Goal: Use online tool/utility: Utilize a website feature to perform a specific function

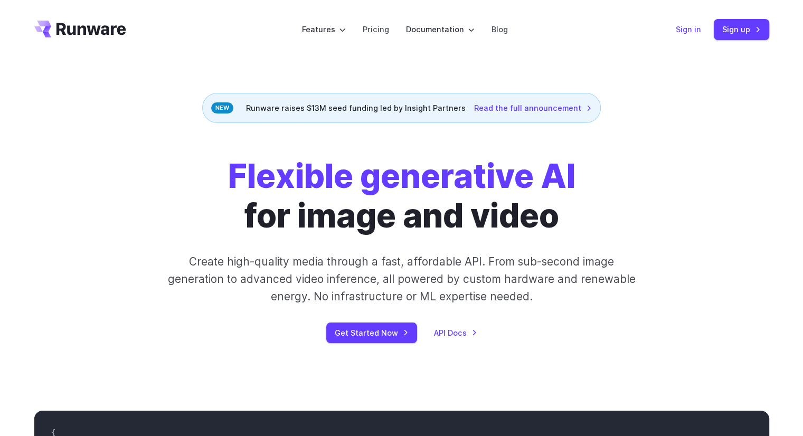
click at [693, 26] on link "Sign in" at bounding box center [687, 29] width 25 height 12
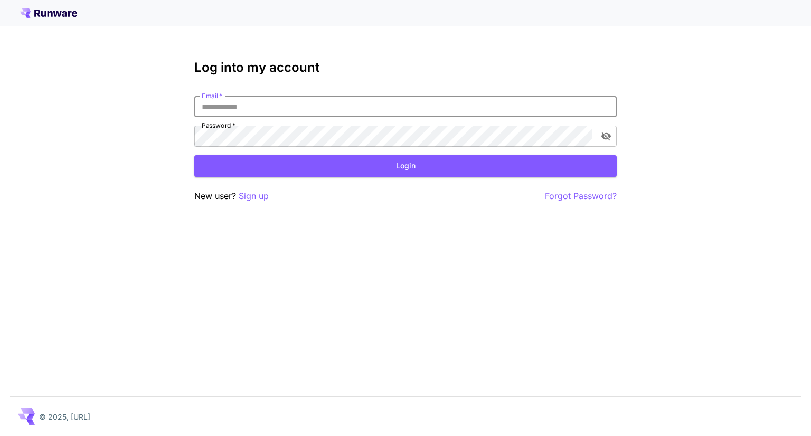
click at [329, 104] on input "Email   *" at bounding box center [405, 106] width 422 height 21
click at [261, 111] on input "Email   *" at bounding box center [405, 106] width 422 height 21
type input "**********"
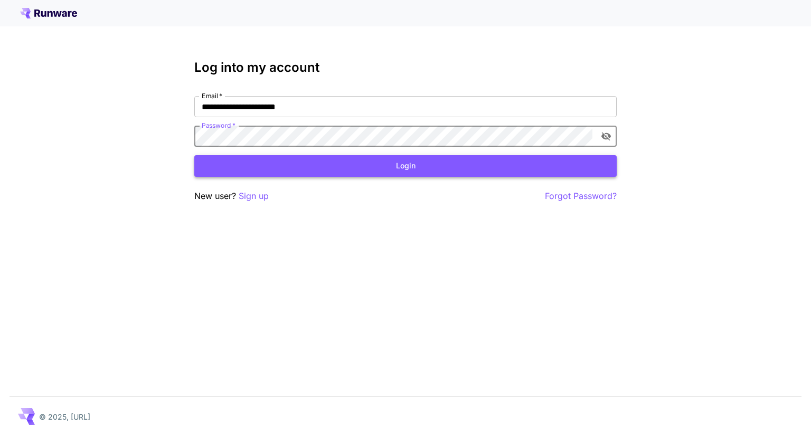
click at [293, 161] on button "Login" at bounding box center [405, 166] width 422 height 22
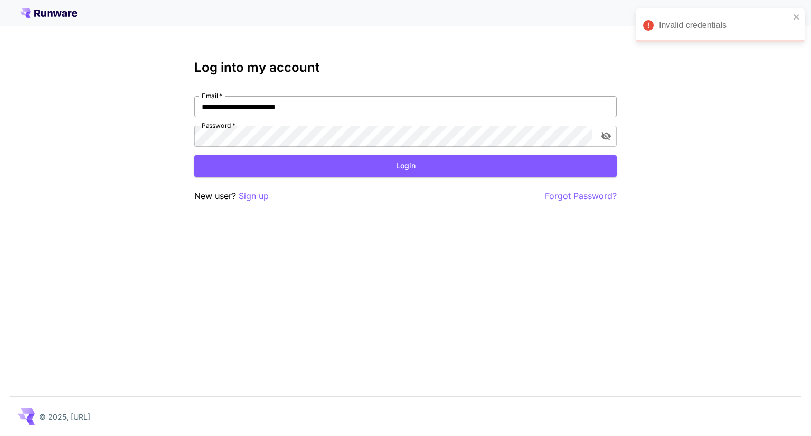
click at [319, 110] on input "**********" at bounding box center [405, 106] width 422 height 21
click at [601, 137] on icon "toggle password visibility" at bounding box center [606, 136] width 11 height 11
drag, startPoint x: 311, startPoint y: 102, endPoint x: 188, endPoint y: 106, distance: 123.5
click at [188, 106] on div "**********" at bounding box center [405, 218] width 811 height 436
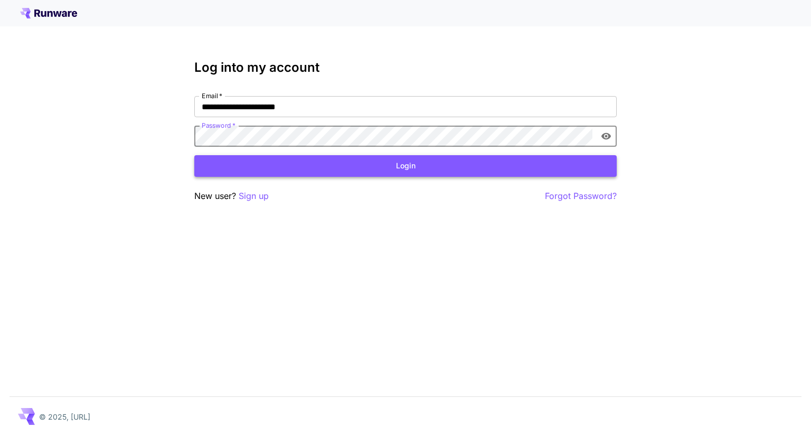
click at [301, 158] on button "Login" at bounding box center [405, 166] width 422 height 22
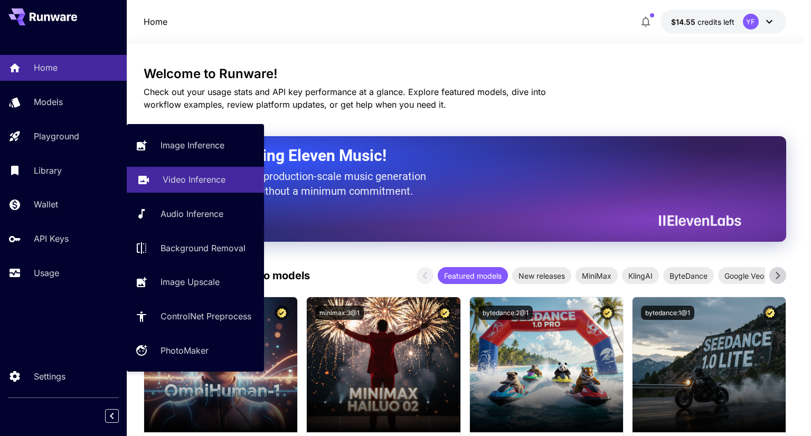
click at [205, 183] on p "Video Inference" at bounding box center [194, 179] width 63 height 13
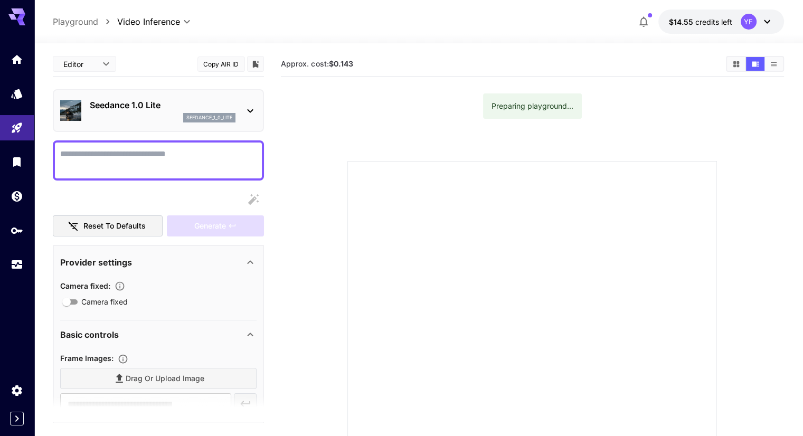
click at [111, 144] on div at bounding box center [158, 160] width 211 height 40
click at [107, 155] on textarea "Camera fixed" at bounding box center [158, 160] width 196 height 25
click at [118, 106] on p "Seedance 1.0 Lite" at bounding box center [163, 105] width 146 height 13
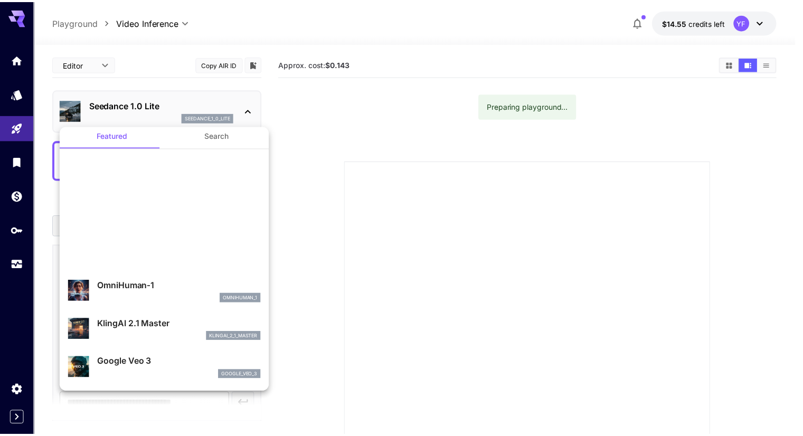
scroll to position [2, 0]
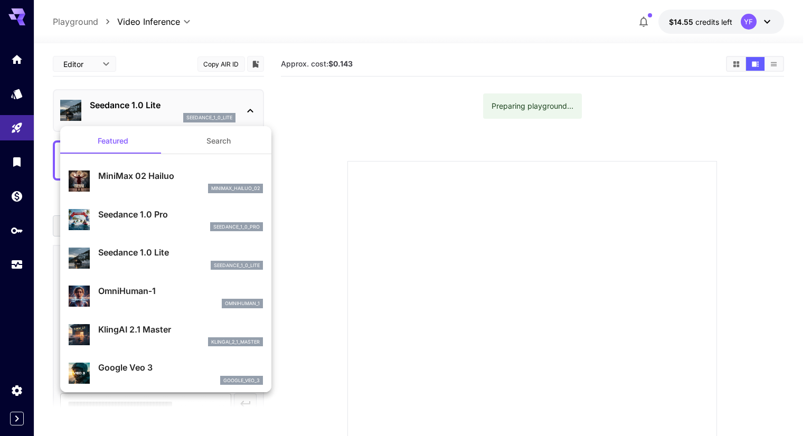
click at [139, 148] on button "Featured" at bounding box center [113, 140] width 106 height 25
click at [407, 112] on div at bounding box center [405, 218] width 811 height 436
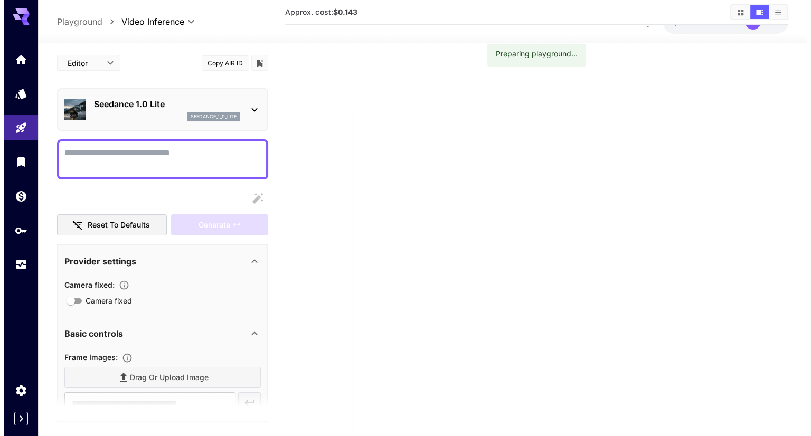
scroll to position [0, 0]
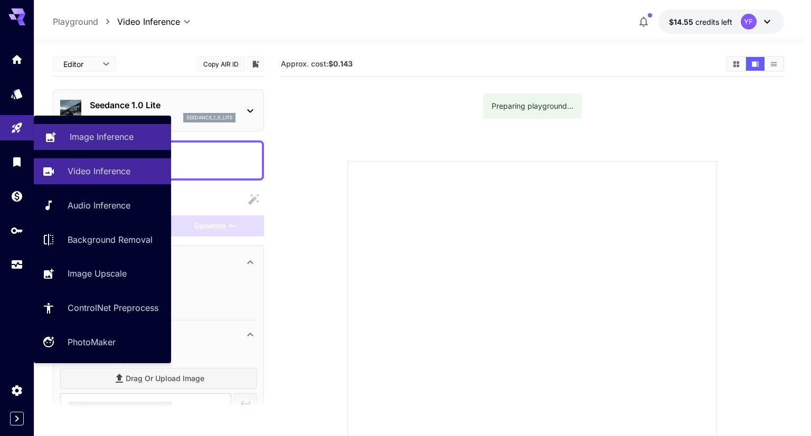
click at [109, 141] on p "Image Inference" at bounding box center [102, 136] width 64 height 13
type input "**********"
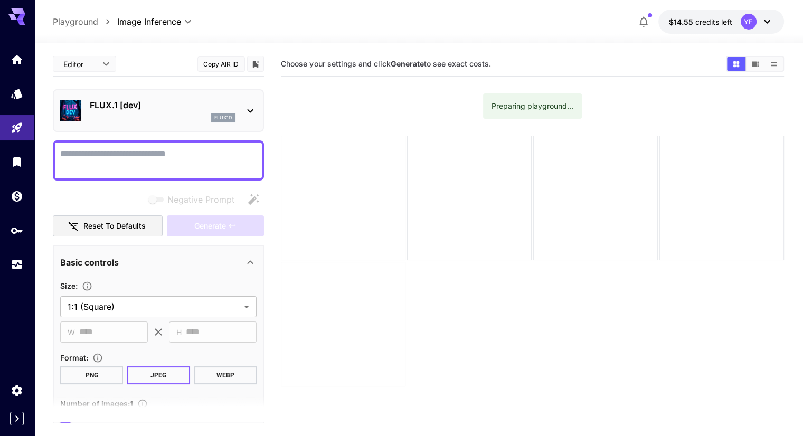
click at [163, 113] on div "flux1d" at bounding box center [163, 117] width 146 height 9
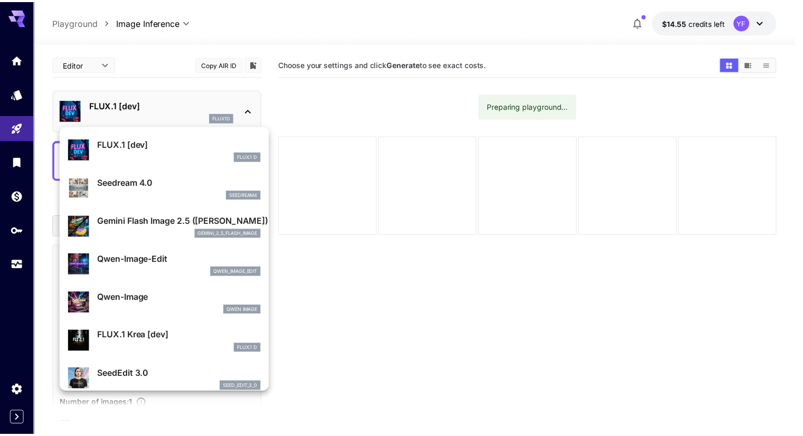
scroll to position [1, 0]
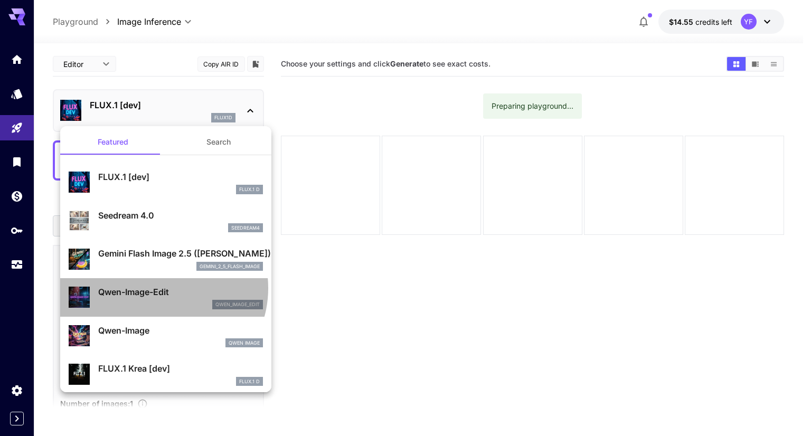
click at [161, 288] on p "Qwen-Image-Edit" at bounding box center [180, 292] width 165 height 13
type input "*"
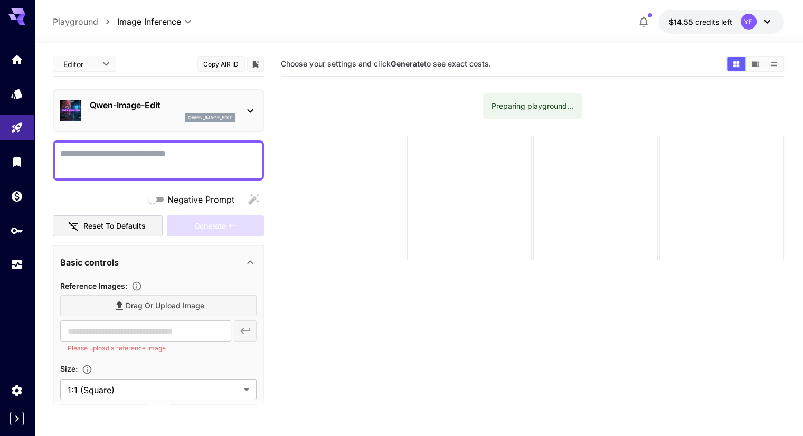
click at [178, 151] on textarea "Negative Prompt" at bounding box center [158, 160] width 196 height 25
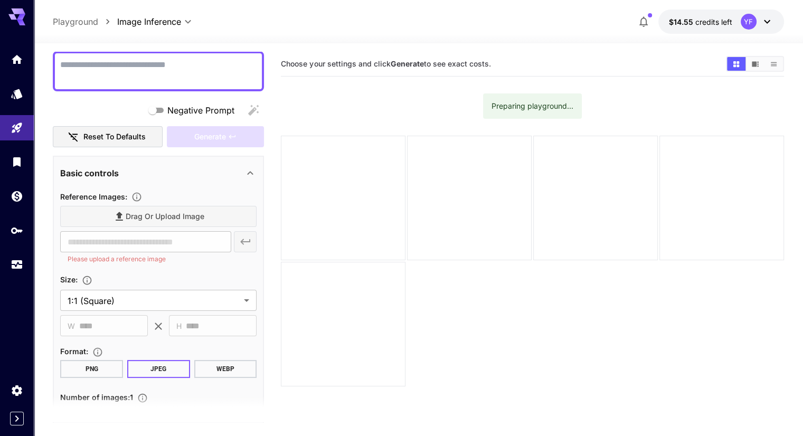
scroll to position [106, 0]
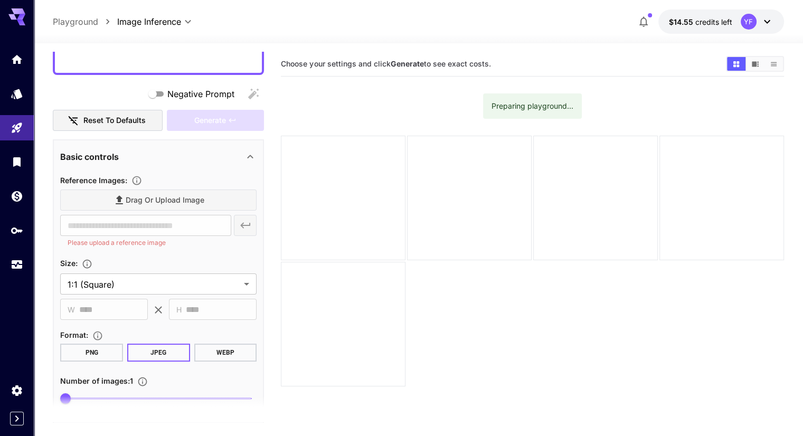
click at [144, 201] on div "Drag or upload image" at bounding box center [158, 200] width 196 height 22
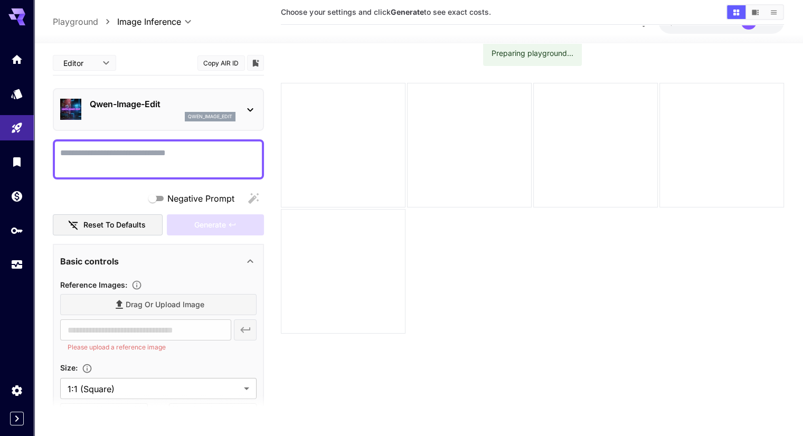
scroll to position [0, 0]
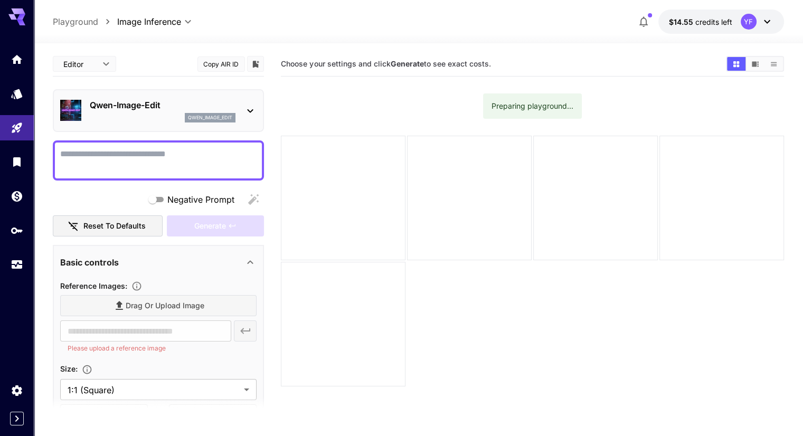
click at [152, 313] on div "Drag or upload image" at bounding box center [158, 306] width 196 height 22
click at [180, 157] on textarea "Negative Prompt" at bounding box center [158, 160] width 196 height 25
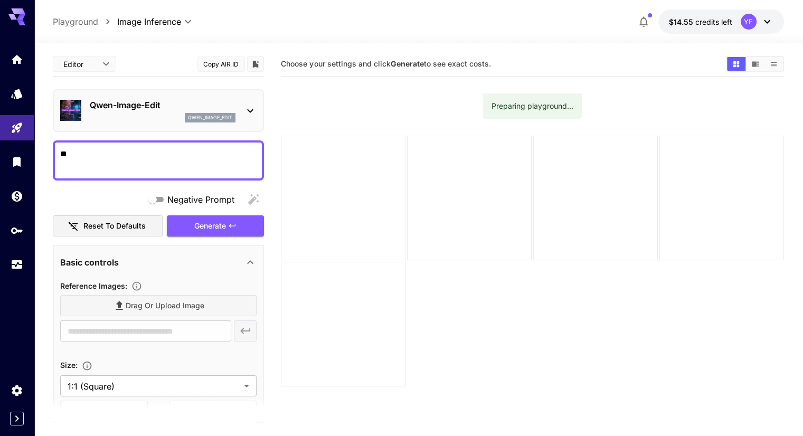
type textarea "*"
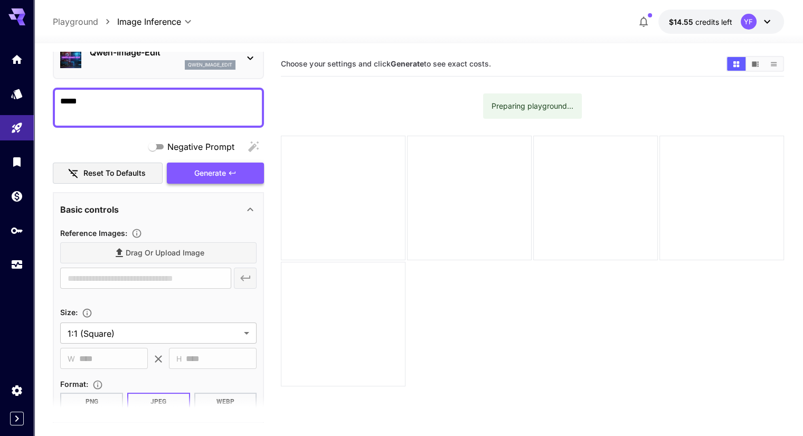
type textarea "*****"
click at [220, 176] on span "Generate" at bounding box center [210, 173] width 32 height 13
click at [245, 281] on div "​" at bounding box center [158, 278] width 196 height 21
click at [222, 253] on div "Drag or upload image" at bounding box center [158, 253] width 196 height 22
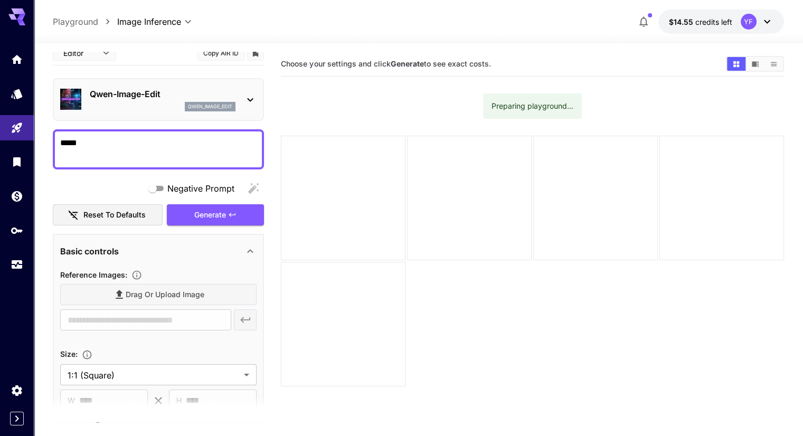
scroll to position [0, 0]
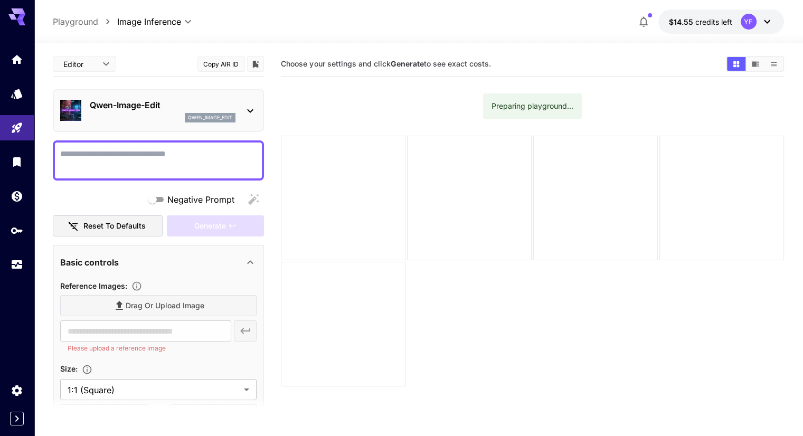
click at [185, 300] on div "Drag or upload image" at bounding box center [158, 306] width 196 height 22
click at [127, 308] on div "Drag or upload image" at bounding box center [158, 306] width 196 height 22
click at [126, 308] on div "Drag or upload image" at bounding box center [158, 306] width 196 height 22
click at [122, 301] on div "Drag or upload image" at bounding box center [158, 306] width 196 height 22
click at [163, 151] on textarea "Negative Prompt" at bounding box center [158, 160] width 196 height 25
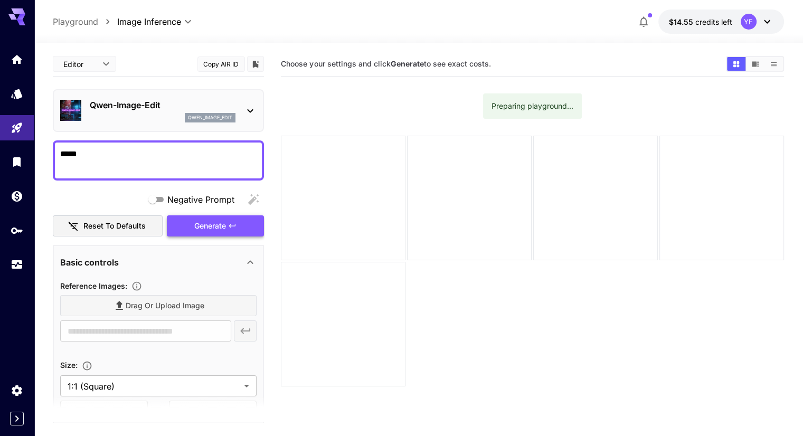
type textarea "*****"
click at [211, 233] on button "Generate" at bounding box center [215, 226] width 97 height 22
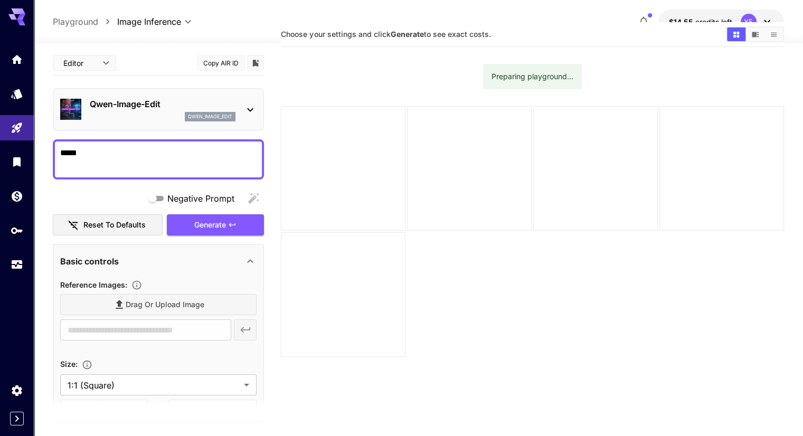
scroll to position [83, 0]
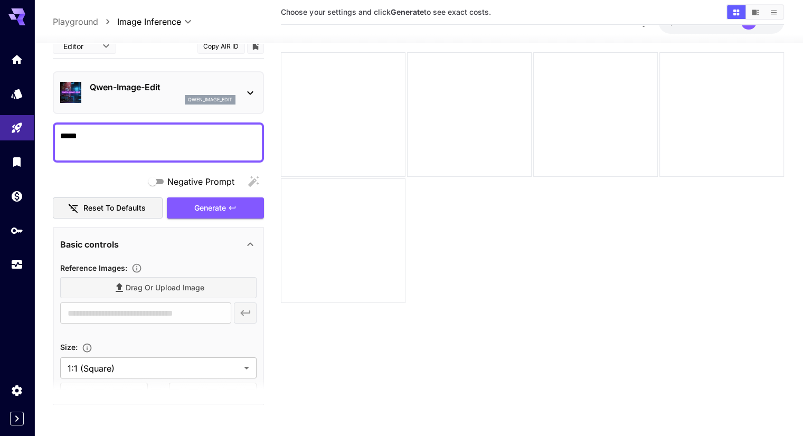
click at [172, 291] on div "Drag or upload image" at bounding box center [158, 288] width 196 height 22
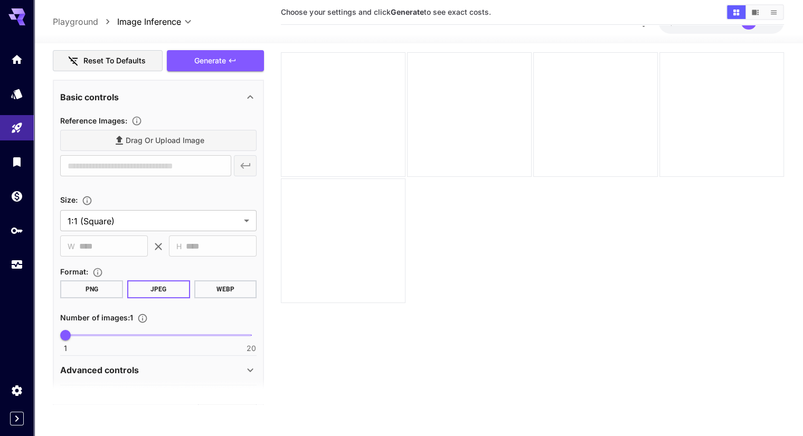
scroll to position [103, 0]
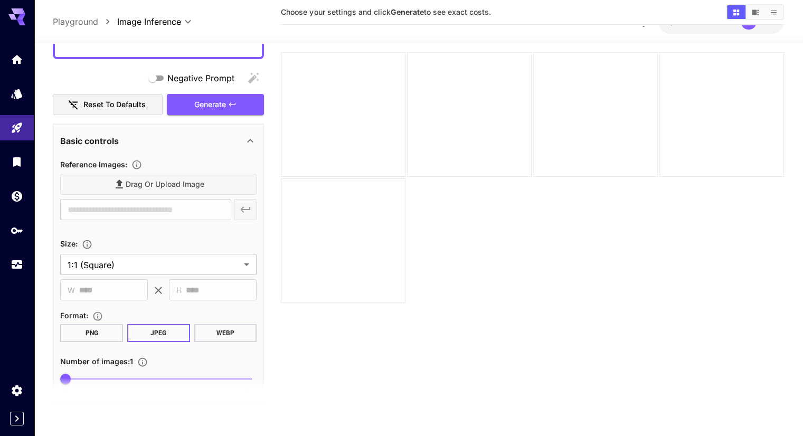
click at [241, 209] on div "​" at bounding box center [158, 209] width 196 height 21
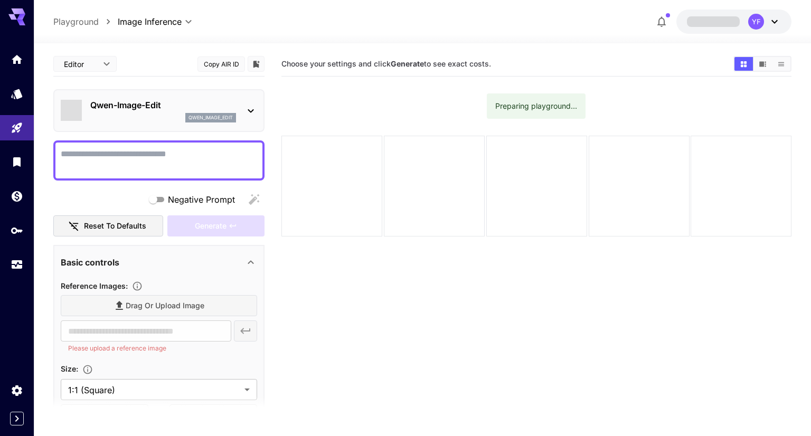
click at [226, 99] on div "Qwen-Image-Edit qwen_image_edit" at bounding box center [163, 111] width 146 height 24
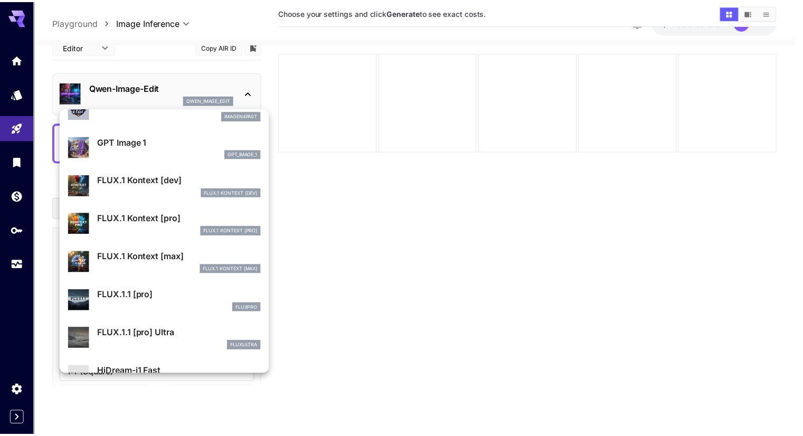
scroll to position [635, 0]
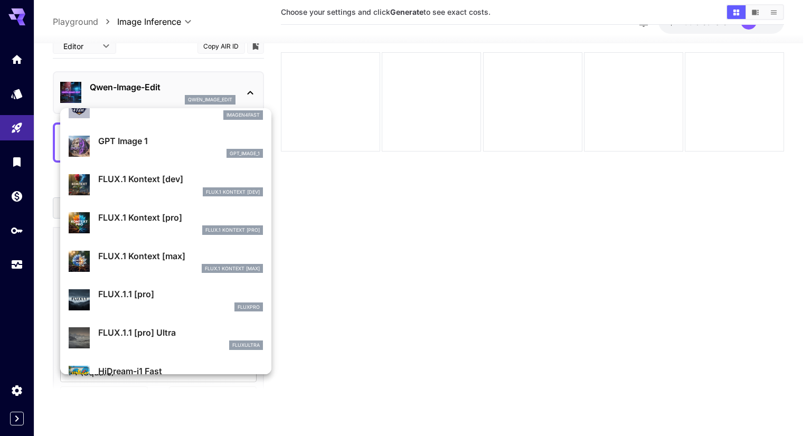
click at [224, 215] on p "FLUX.1 Kontext [pro]" at bounding box center [180, 217] width 165 height 13
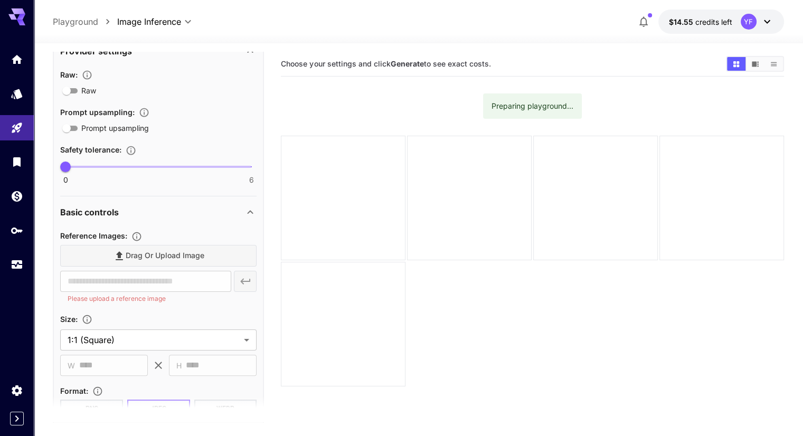
scroll to position [317, 0]
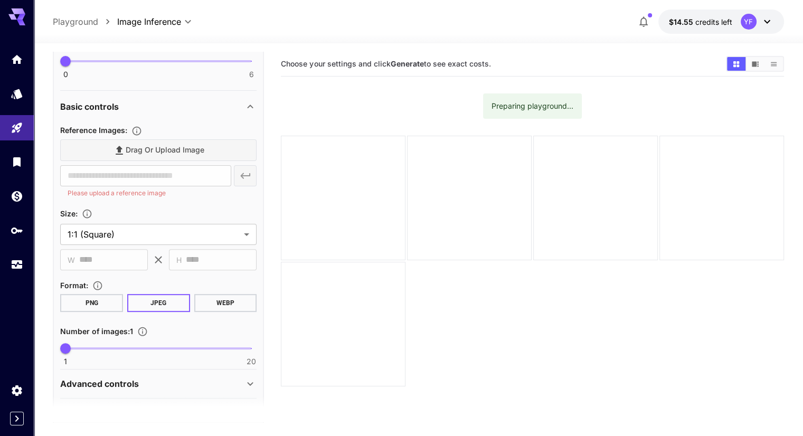
click at [157, 153] on div "Drag or upload image" at bounding box center [158, 150] width 196 height 22
click at [222, 189] on p "Please upload a reference image" at bounding box center [146, 193] width 156 height 11
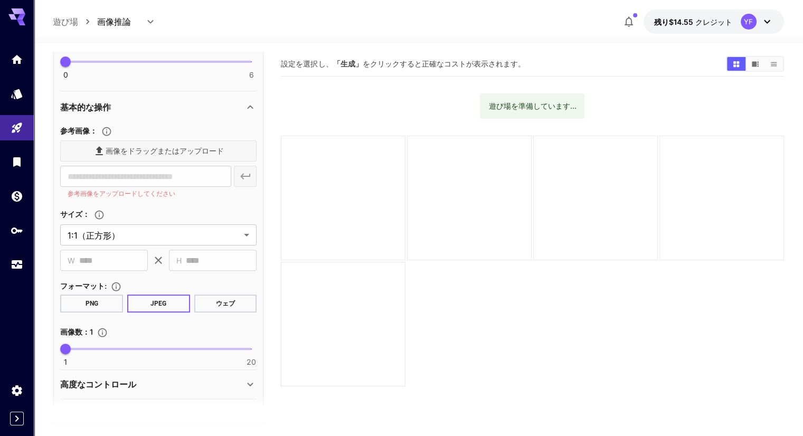
click at [168, 154] on div "画像をドラッグまたはアップロード" at bounding box center [158, 151] width 196 height 22
click at [177, 149] on div "画像をドラッグまたはアップロード" at bounding box center [158, 151] width 196 height 22
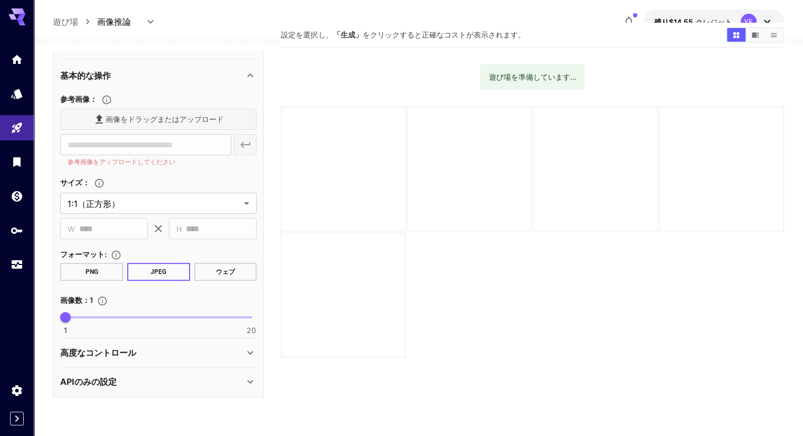
scroll to position [53, 0]
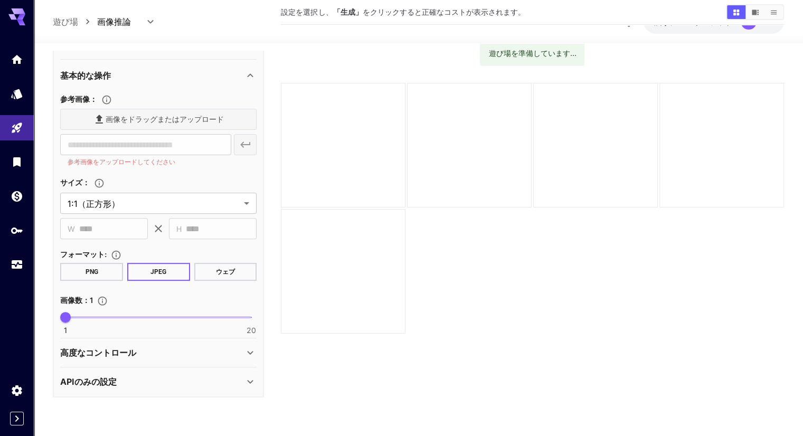
click at [131, 370] on div "APIのみの設定" at bounding box center [158, 381] width 196 height 25
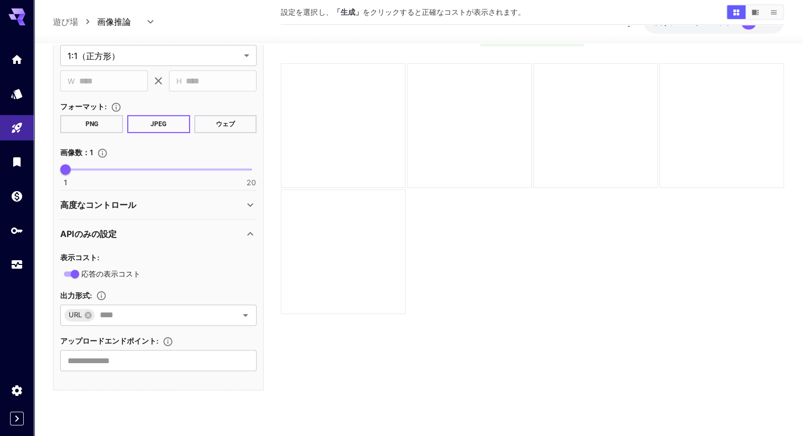
scroll to position [83, 0]
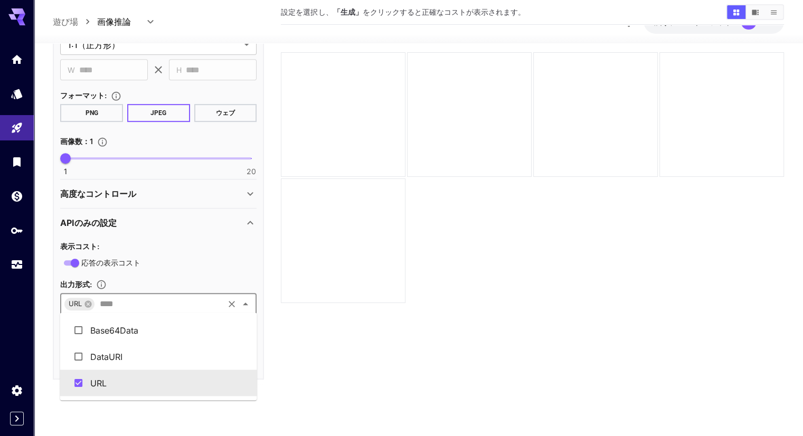
click at [137, 300] on input "text" at bounding box center [159, 304] width 127 height 15
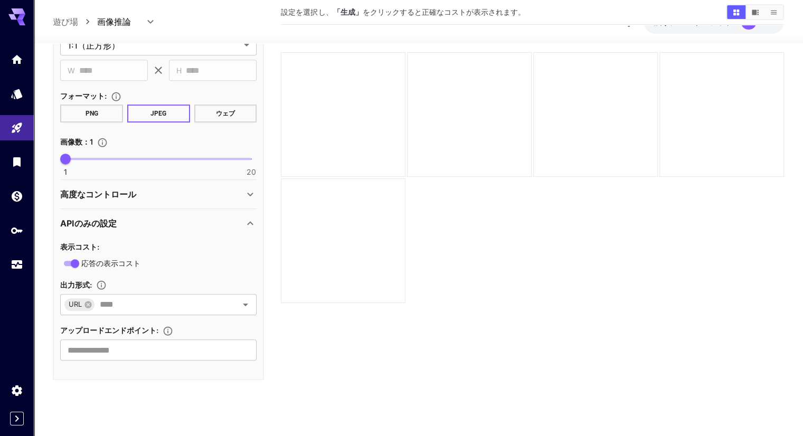
click at [248, 220] on icon at bounding box center [250, 223] width 13 height 13
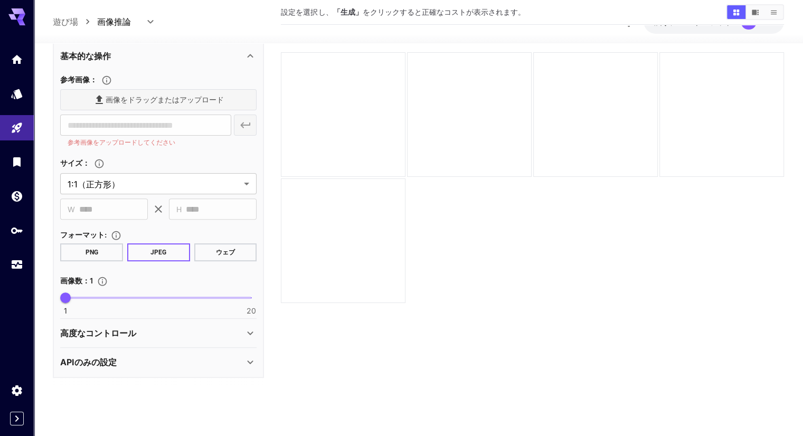
scroll to position [347, 0]
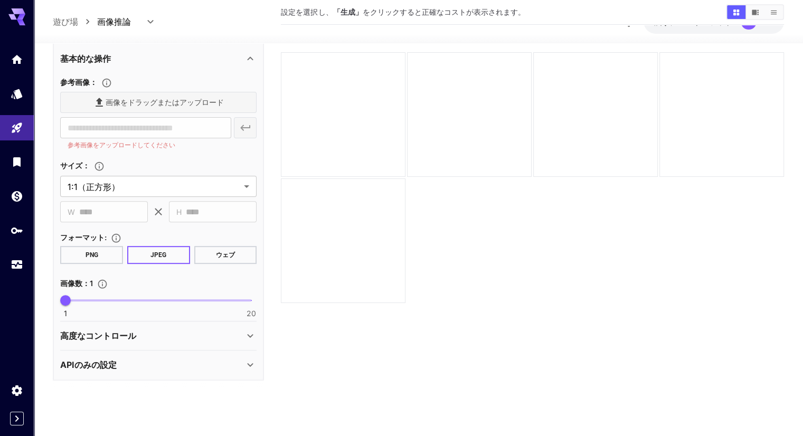
click at [115, 338] on p "高度なコントロール" at bounding box center [98, 335] width 76 height 13
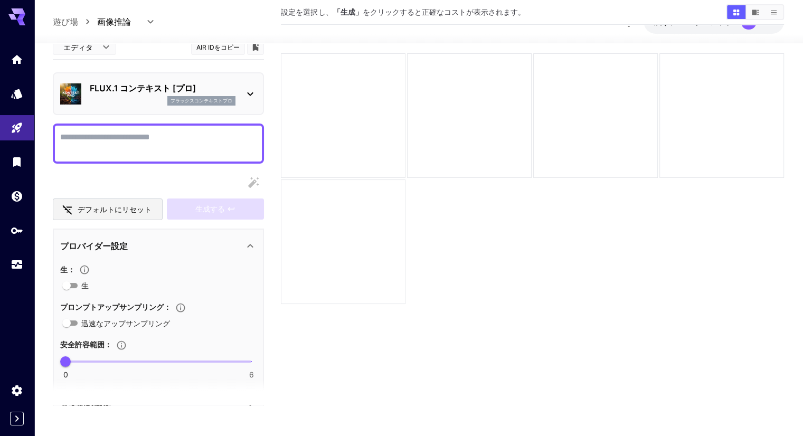
scroll to position [0, 0]
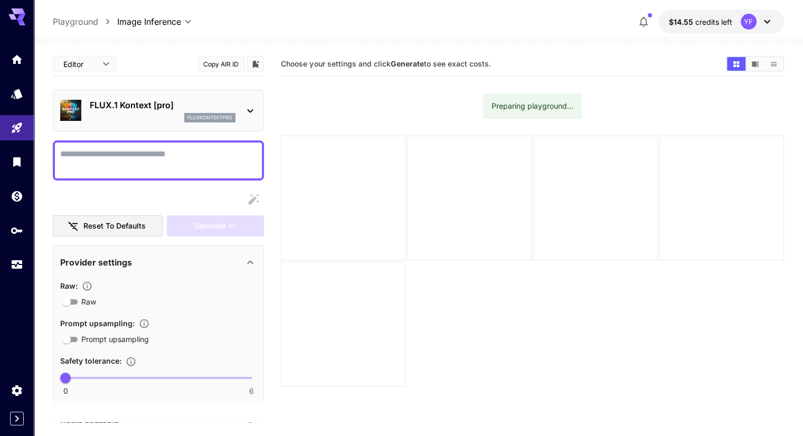
click at [312, 120] on section "Choose your settings and click Generate to see exact costs. Preparing playgroun…" at bounding box center [532, 270] width 502 height 436
click at [226, 111] on div "FLUX.1 Kontext [pro] fluxkontextpro" at bounding box center [163, 111] width 146 height 24
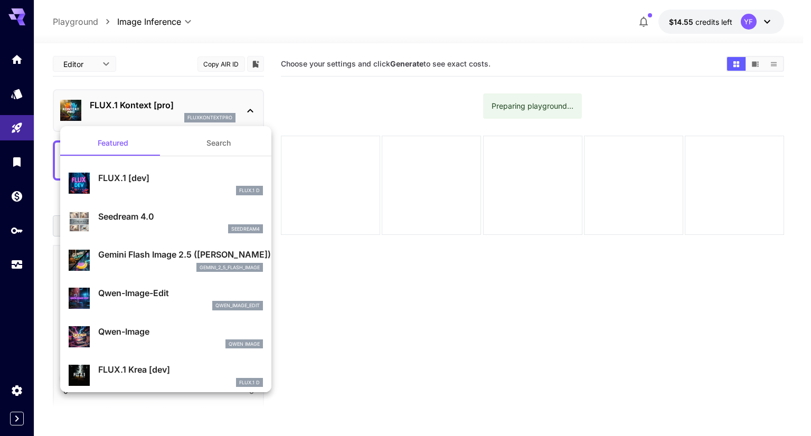
click at [154, 104] on div at bounding box center [405, 218] width 811 height 436
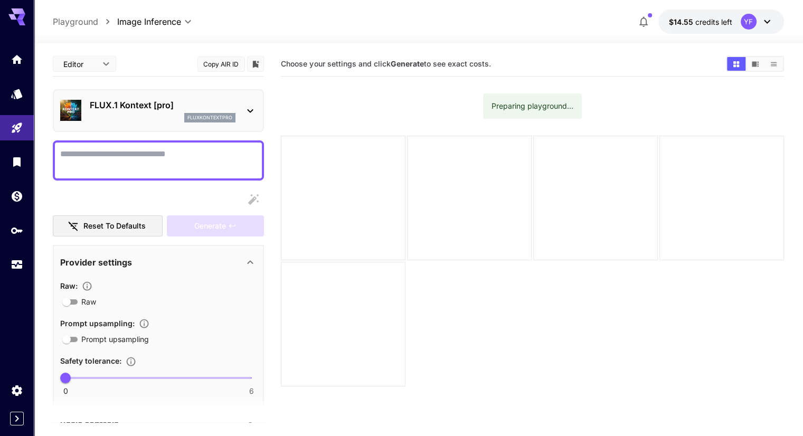
click at [89, 64] on body "**********" at bounding box center [401, 259] width 803 height 519
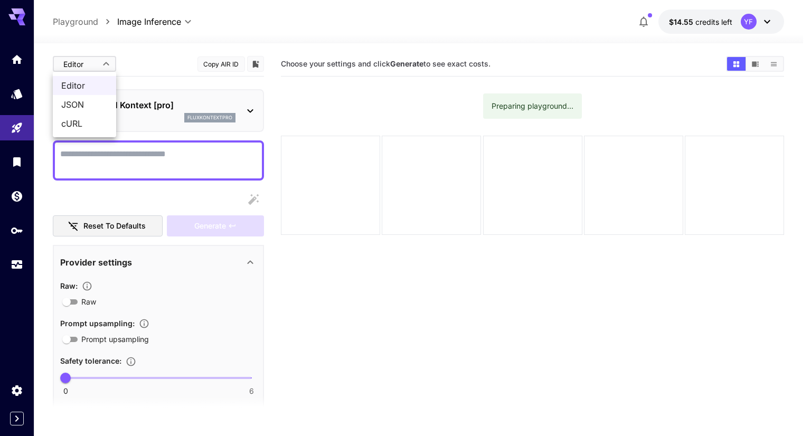
click at [196, 124] on div at bounding box center [405, 218] width 811 height 436
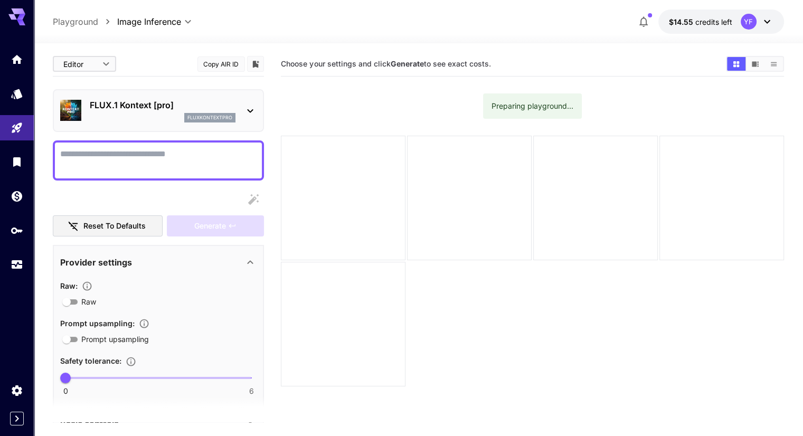
click at [201, 103] on p "FLUX.1 Kontext [pro]" at bounding box center [163, 105] width 146 height 13
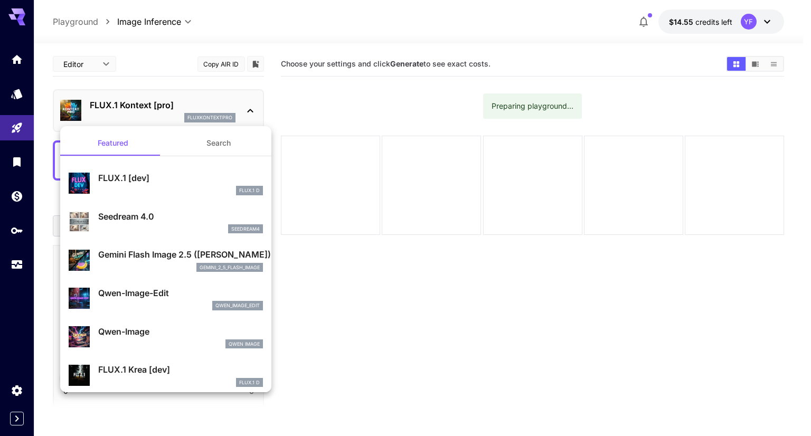
click at [203, 177] on p "FLUX.1 [dev]" at bounding box center [180, 178] width 165 height 13
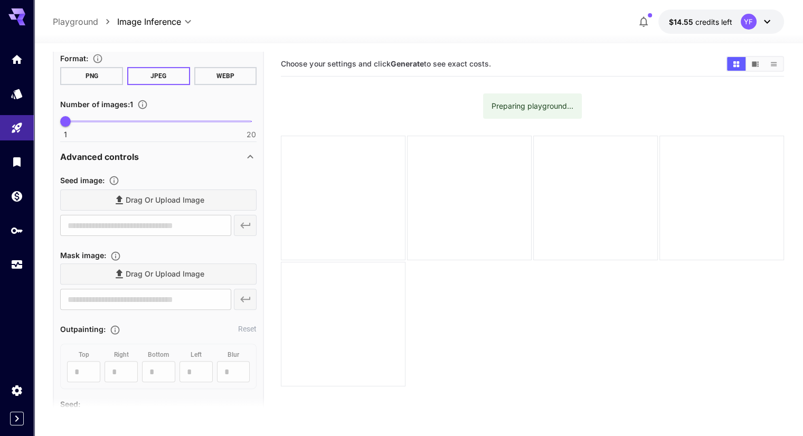
scroll to position [317, 0]
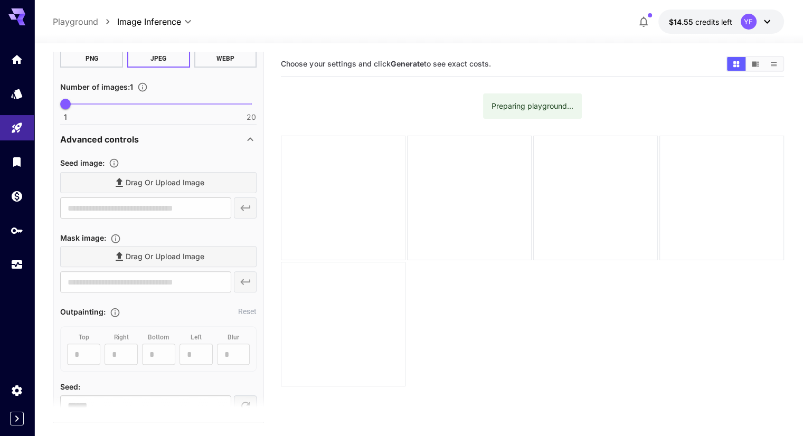
click at [220, 180] on div "Drag or upload image" at bounding box center [158, 183] width 196 height 22
click at [249, 205] on div "​" at bounding box center [158, 207] width 196 height 21
click at [201, 178] on div "Drag or upload image" at bounding box center [158, 183] width 196 height 22
click at [184, 186] on div "Drag or upload image" at bounding box center [158, 183] width 196 height 22
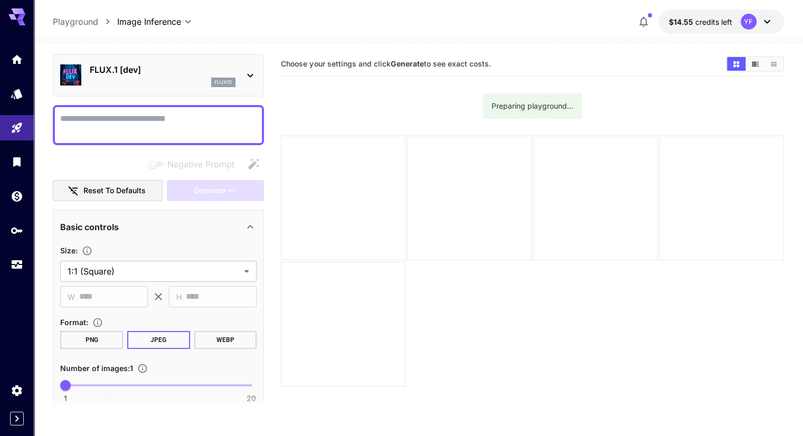
scroll to position [0, 0]
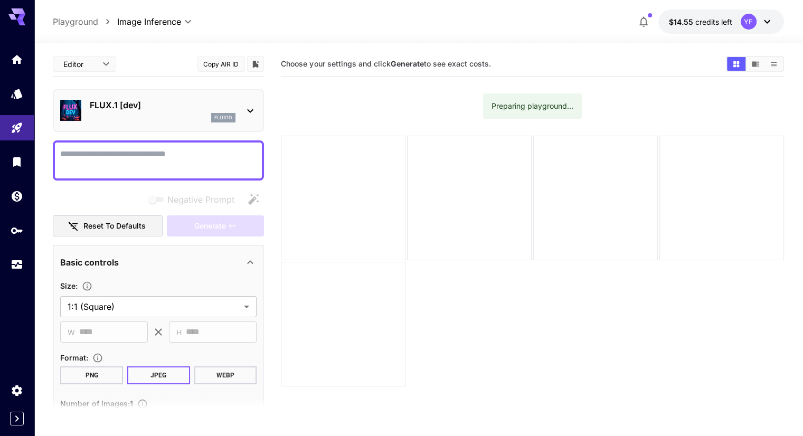
click at [190, 161] on textarea "Negative Prompt" at bounding box center [158, 160] width 196 height 25
type textarea "*"
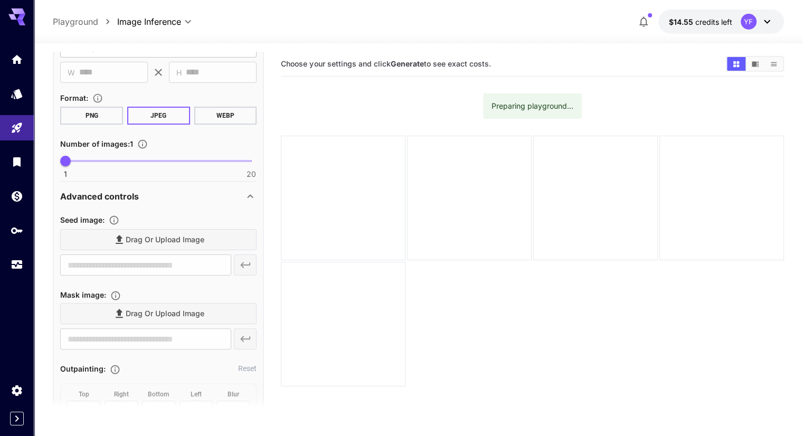
scroll to position [317, 0]
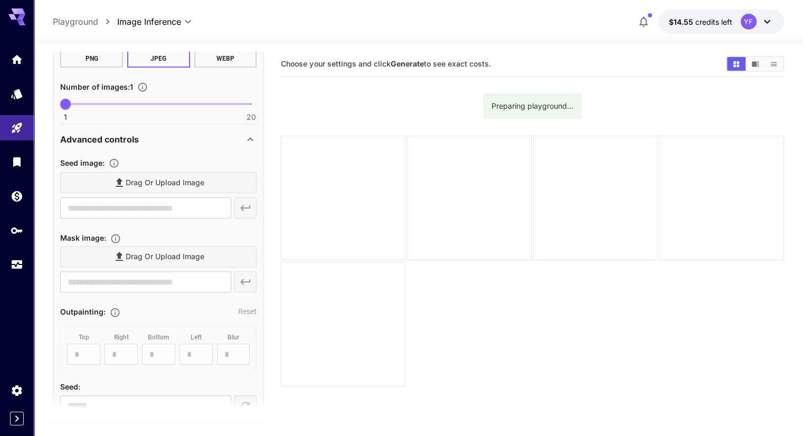
type textarea "*****"
click at [160, 182] on div "Drag or upload image" at bounding box center [158, 183] width 196 height 22
click at [119, 264] on div "Drag or upload image" at bounding box center [158, 257] width 196 height 22
click at [169, 258] on div "Drag or upload image" at bounding box center [158, 257] width 196 height 22
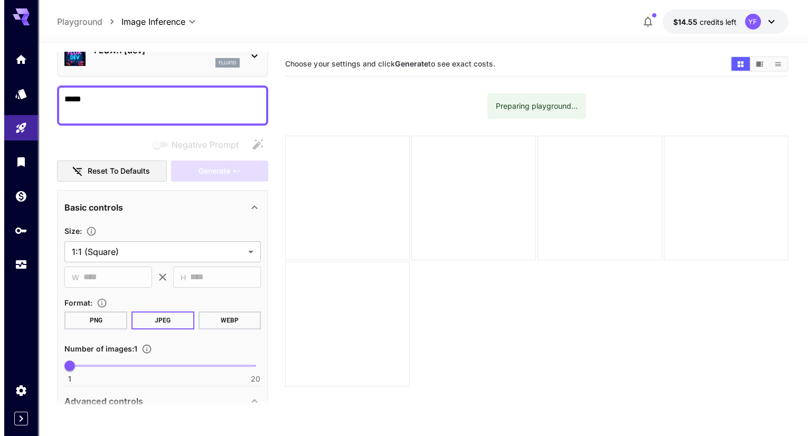
scroll to position [0, 0]
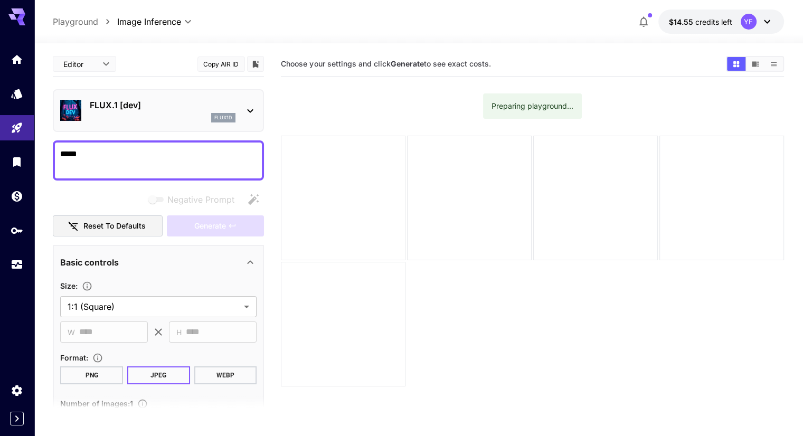
click at [135, 109] on p "FLUX.1 [dev]" at bounding box center [163, 105] width 146 height 13
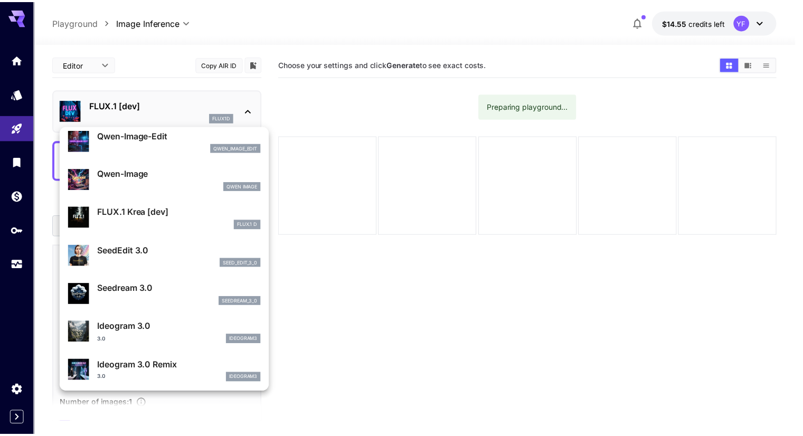
scroll to position [106, 0]
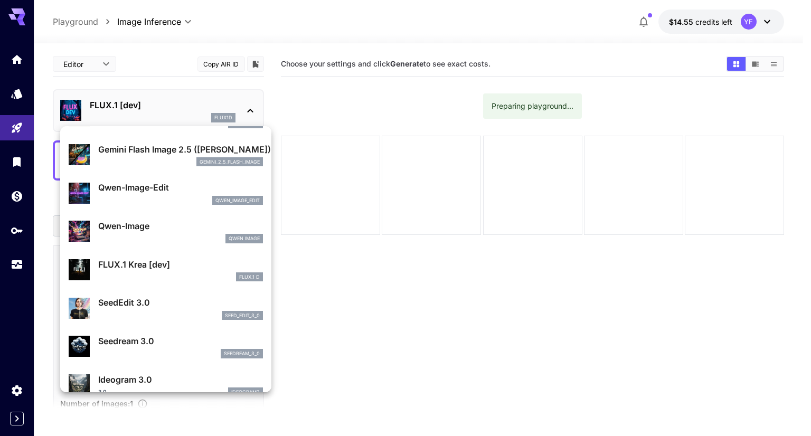
click at [158, 182] on p "Qwen-Image-Edit" at bounding box center [180, 187] width 165 height 13
type input "*"
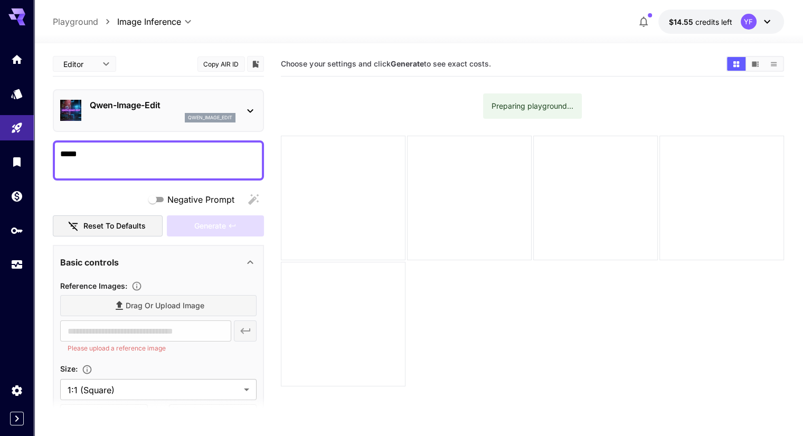
scroll to position [106, 0]
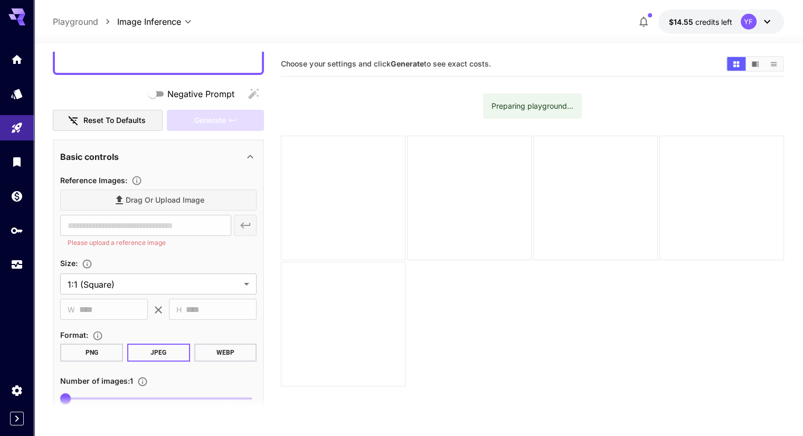
click at [177, 197] on div "Drag or upload image" at bounding box center [158, 200] width 196 height 22
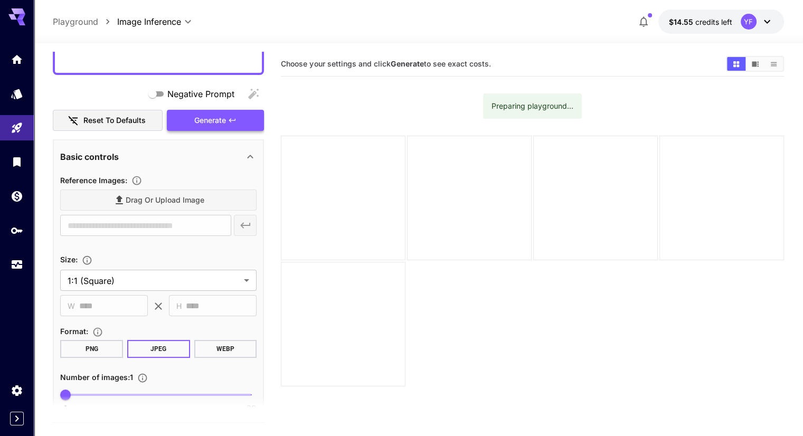
click at [226, 117] on button "Generate" at bounding box center [215, 121] width 97 height 22
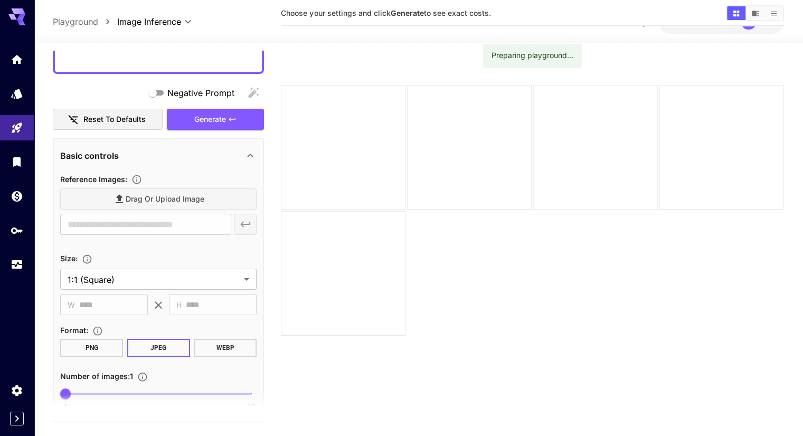
scroll to position [0, 0]
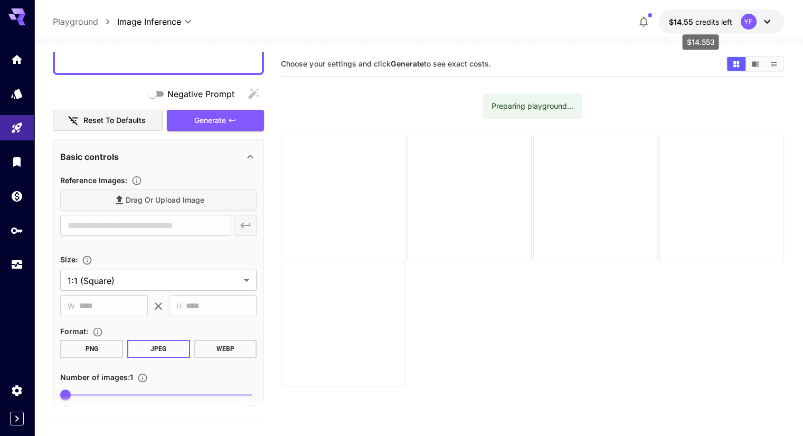
click at [719, 20] on span "credits left" at bounding box center [713, 21] width 37 height 9
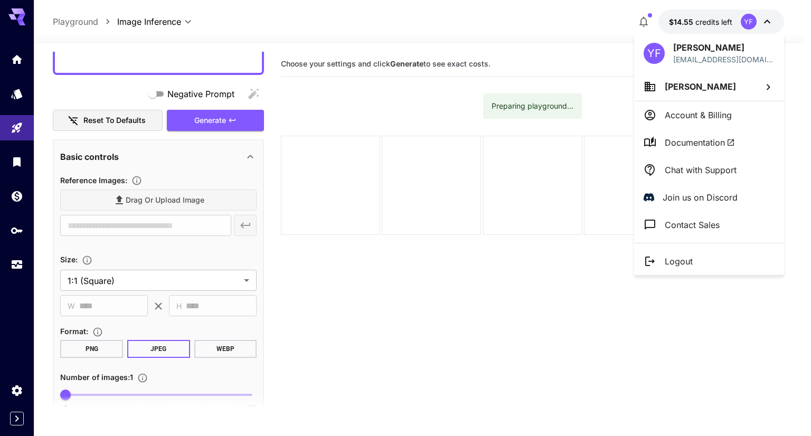
drag, startPoint x: 349, startPoint y: 112, endPoint x: 329, endPoint y: 153, distance: 45.1
click at [350, 112] on div at bounding box center [405, 218] width 811 height 436
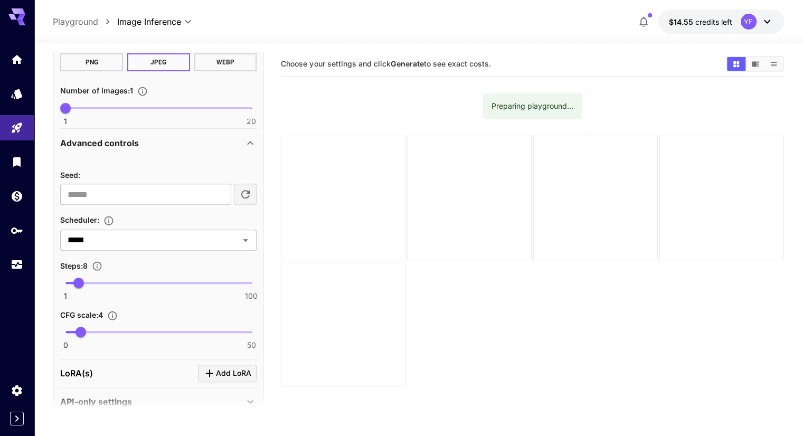
scroll to position [411, 0]
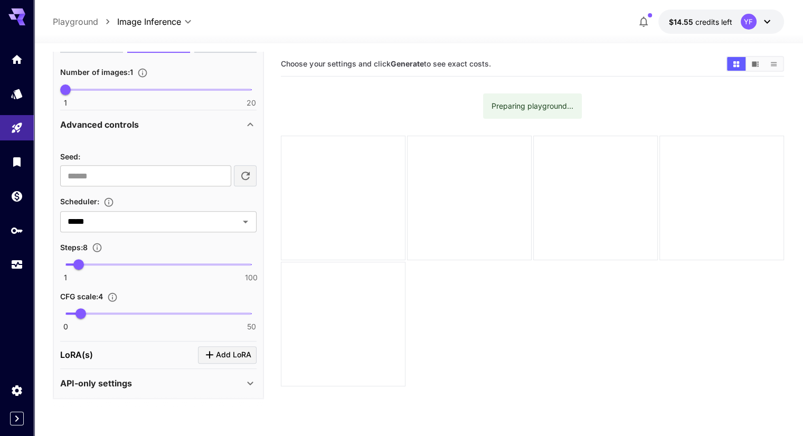
click at [244, 173] on icon "button" at bounding box center [245, 175] width 13 height 13
type input "**********"
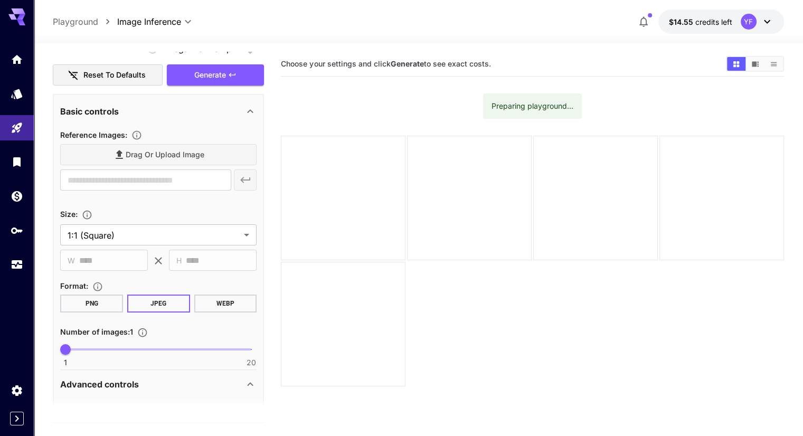
scroll to position [147, 0]
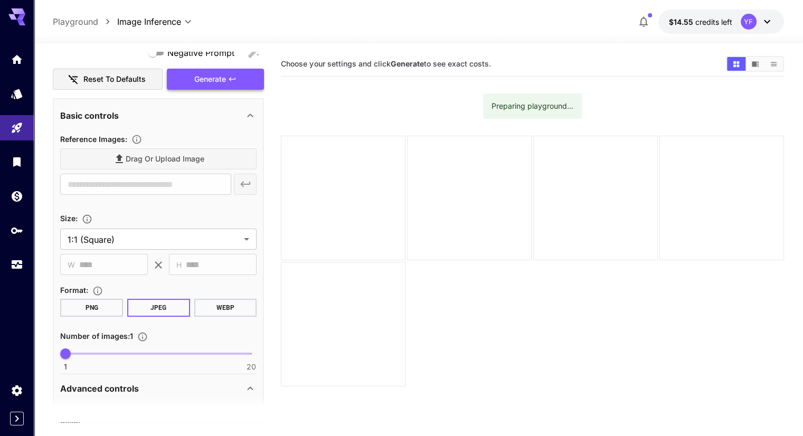
click at [207, 73] on span "Generate" at bounding box center [210, 79] width 32 height 13
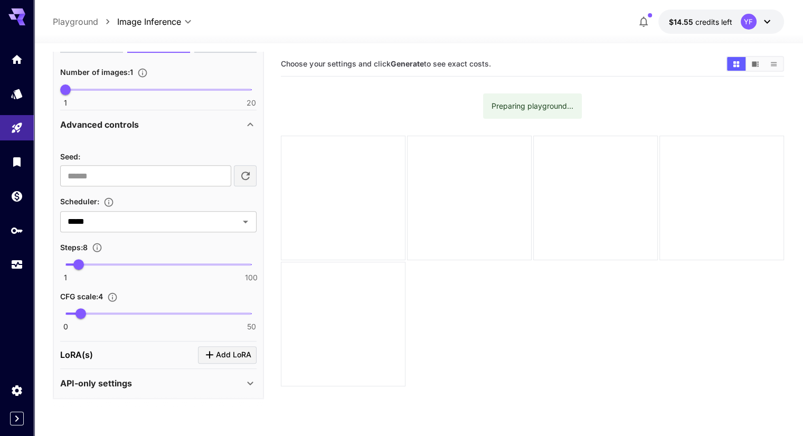
scroll to position [252, 0]
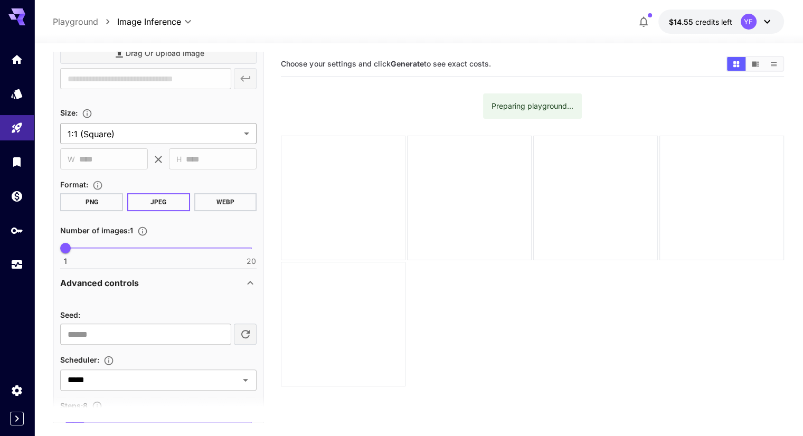
click at [151, 131] on body "**********" at bounding box center [401, 259] width 803 height 519
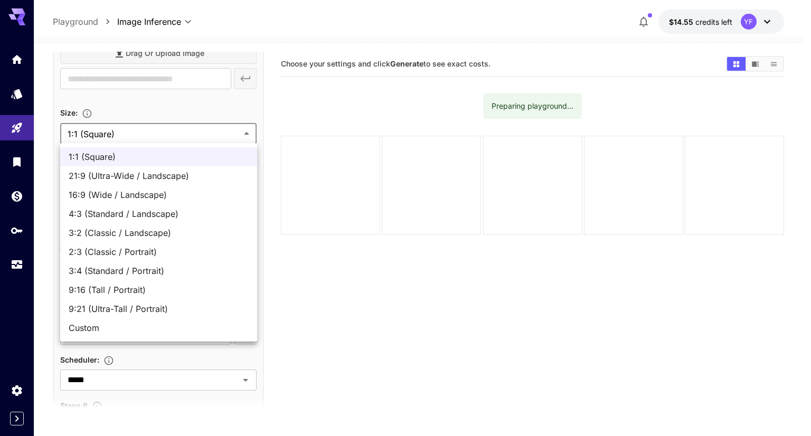
click at [205, 110] on div at bounding box center [405, 218] width 811 height 436
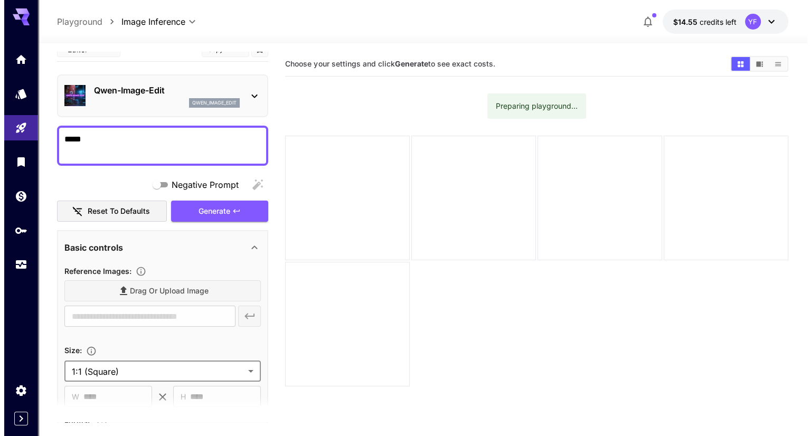
scroll to position [0, 0]
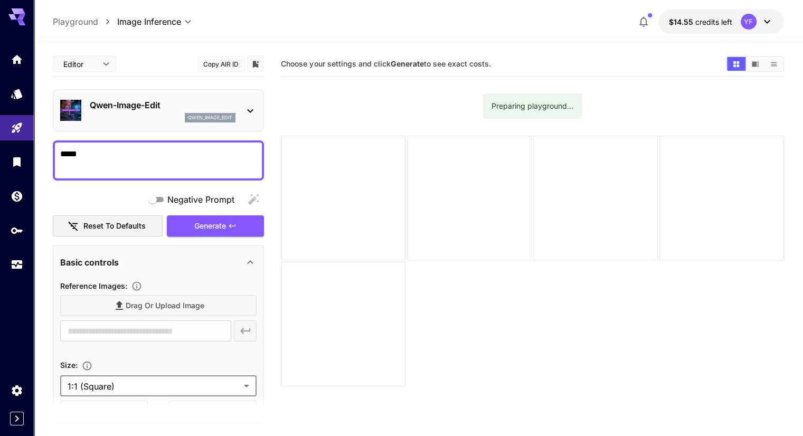
click at [220, 102] on p "Qwen-Image-Edit" at bounding box center [163, 105] width 146 height 13
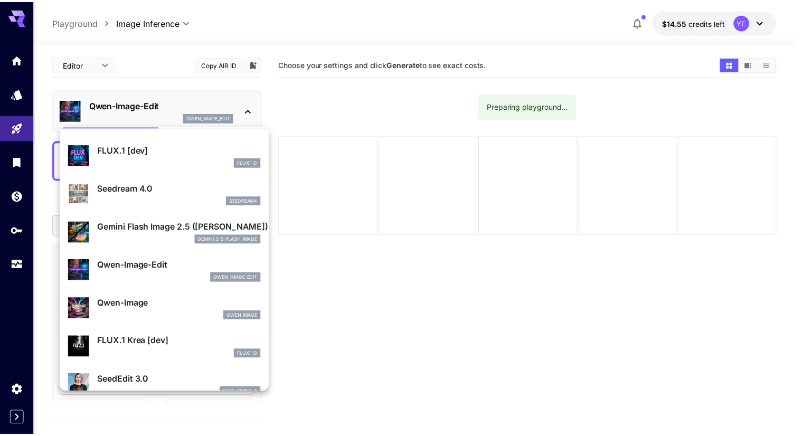
scroll to position [53, 0]
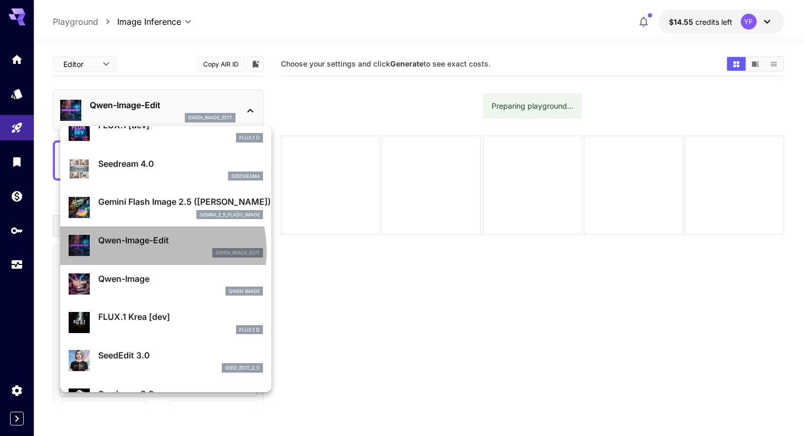
click at [147, 251] on div "qwen_image_edit" at bounding box center [180, 252] width 165 height 9
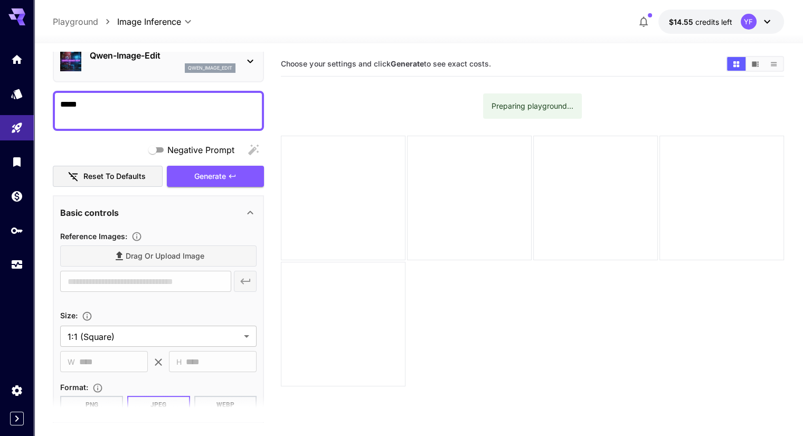
scroll to position [106, 0]
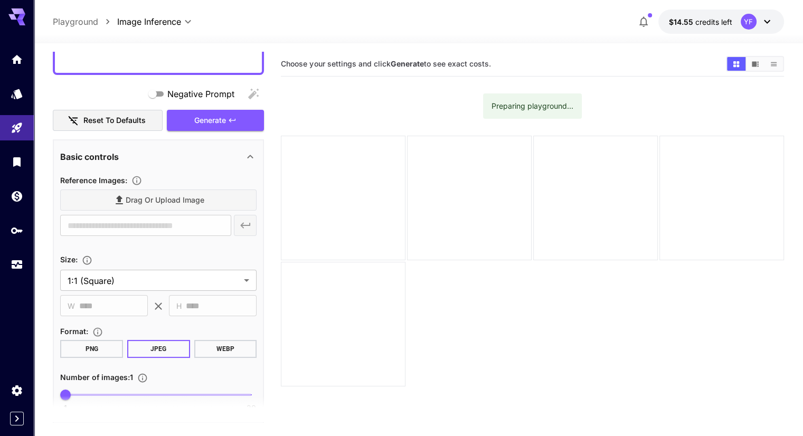
drag, startPoint x: 153, startPoint y: 197, endPoint x: 156, endPoint y: 203, distance: 7.3
click at [153, 197] on div "Drag or upload image" at bounding box center [158, 200] width 196 height 22
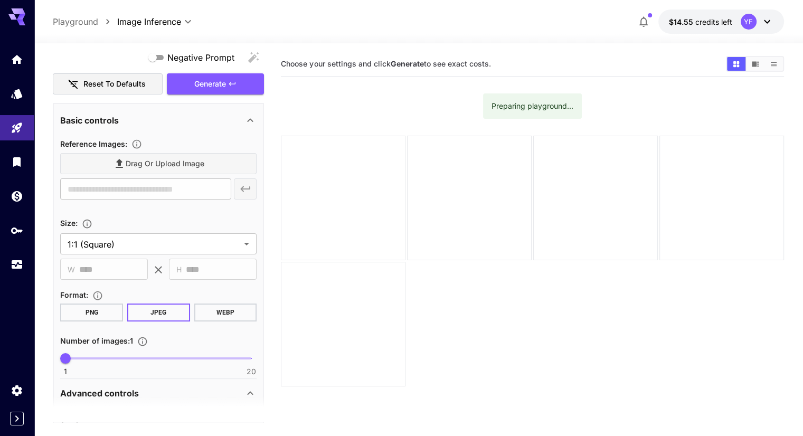
scroll to position [158, 0]
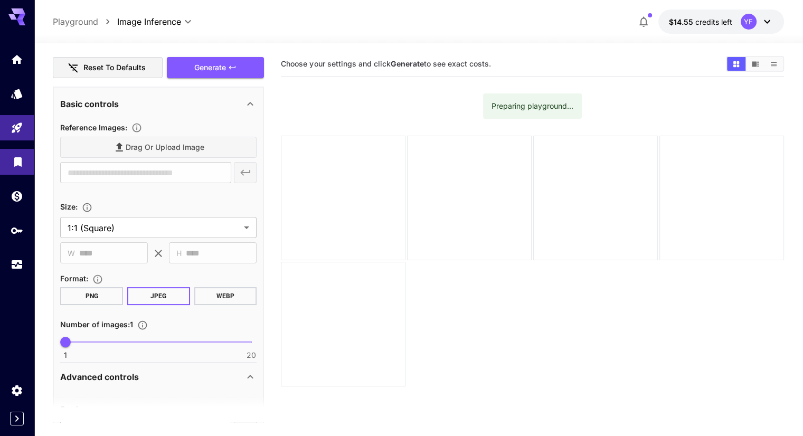
click at [24, 163] on link at bounding box center [17, 162] width 34 height 26
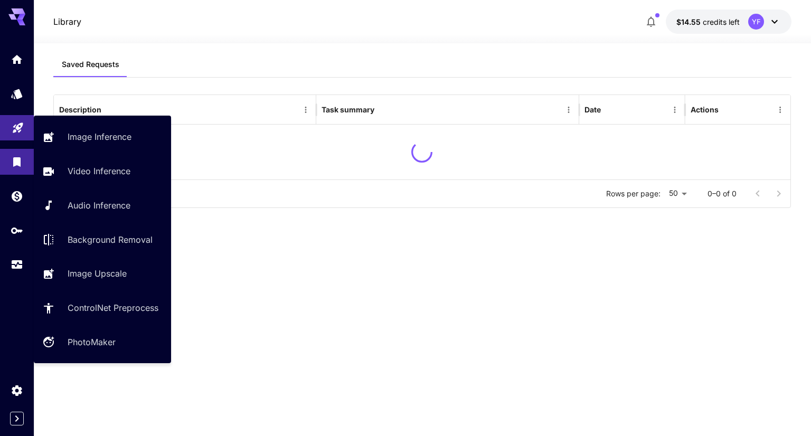
click at [24, 127] on link at bounding box center [17, 128] width 34 height 26
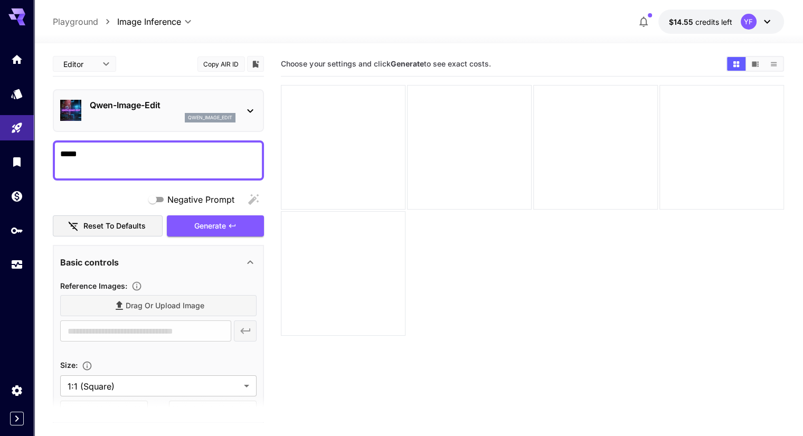
click at [94, 22] on p "Playground" at bounding box center [75, 21] width 45 height 13
click at [83, 18] on p "Playground" at bounding box center [75, 21] width 45 height 13
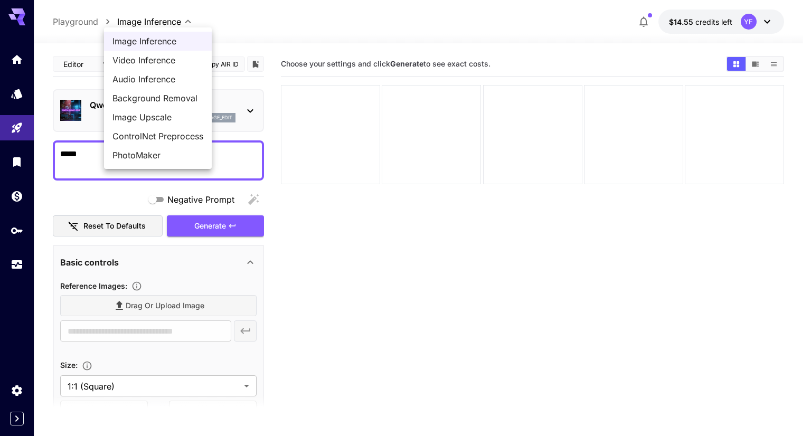
click at [152, 24] on body "**********" at bounding box center [405, 259] width 811 height 519
click at [154, 123] on li "Image Upscale" at bounding box center [158, 117] width 108 height 19
type input "**********"
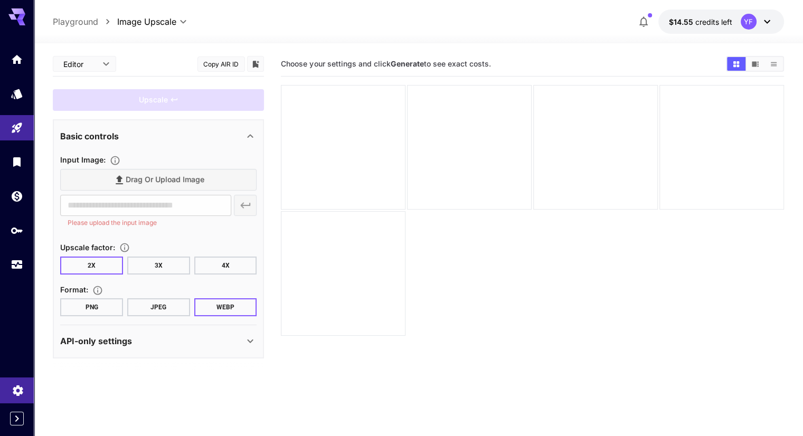
click at [13, 390] on icon "Settings" at bounding box center [18, 387] width 13 height 13
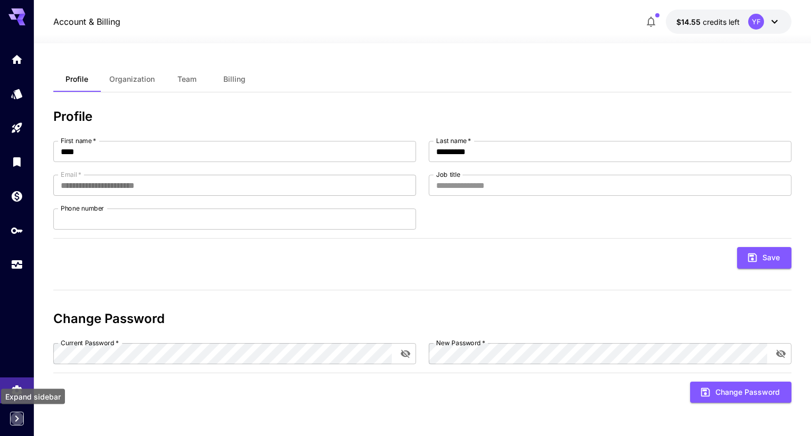
click at [12, 418] on icon "Expand sidebar" at bounding box center [17, 418] width 13 height 13
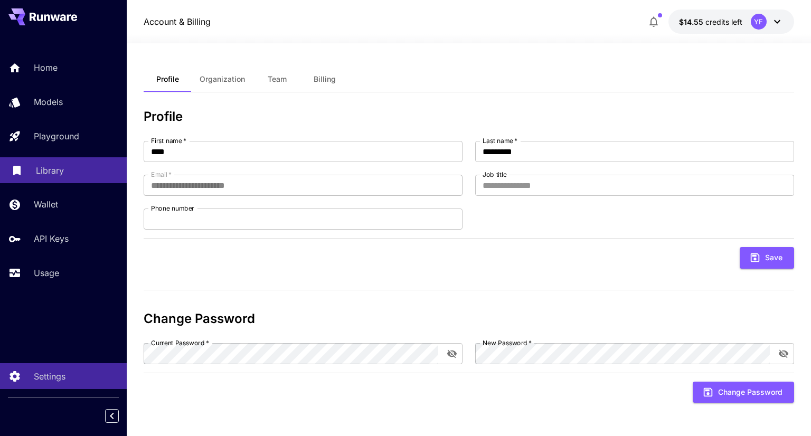
click at [67, 172] on div "Library" at bounding box center [77, 170] width 82 height 13
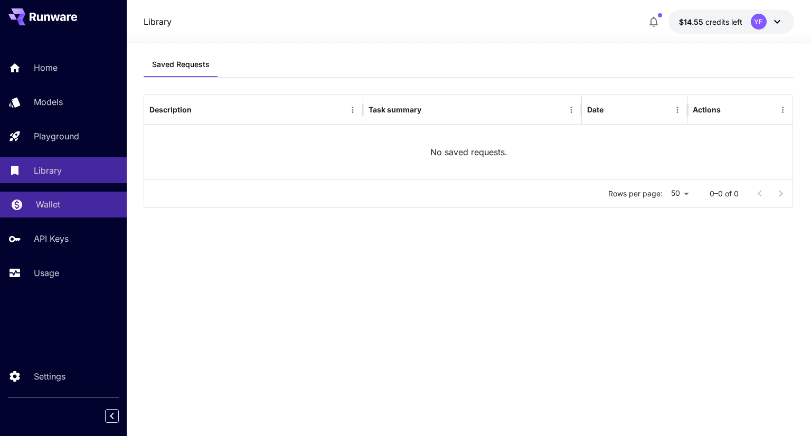
click at [57, 205] on p "Wallet" at bounding box center [48, 204] width 24 height 13
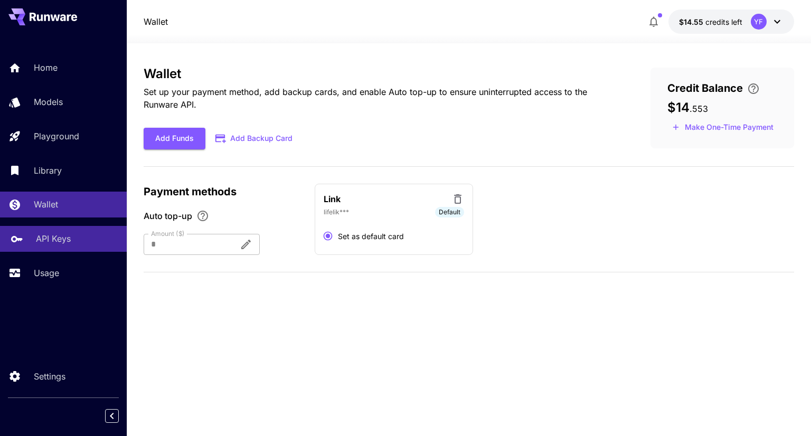
click at [54, 235] on p "API Keys" at bounding box center [53, 238] width 35 height 13
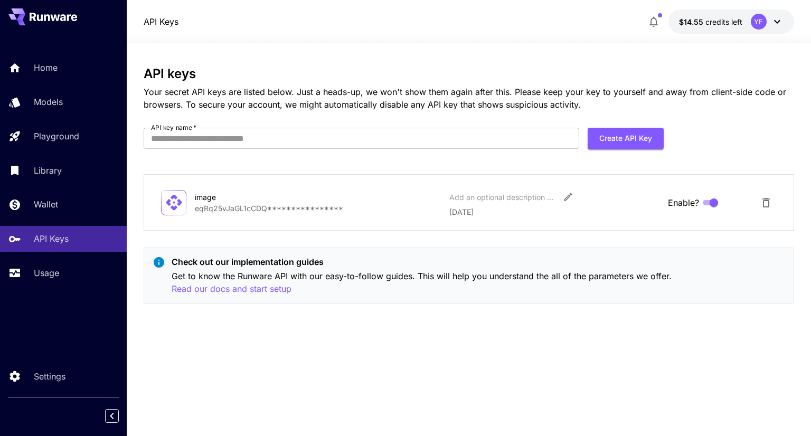
click at [47, 260] on div "Home Models Playground Library Wallet API Keys Usage" at bounding box center [63, 170] width 127 height 231
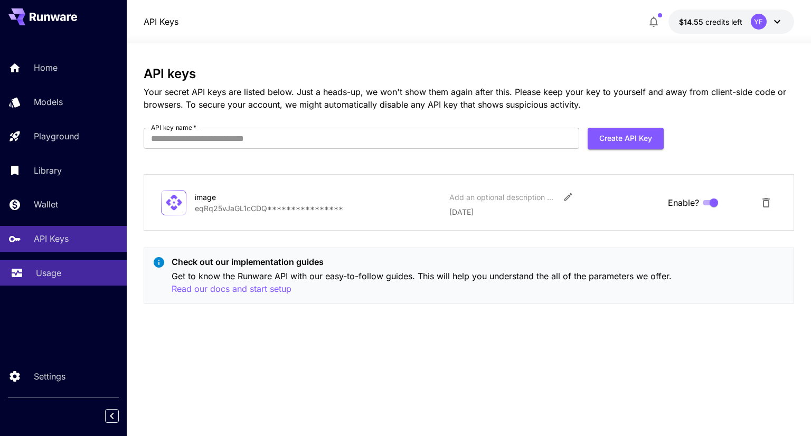
click at [34, 273] on link "Usage" at bounding box center [63, 273] width 127 height 26
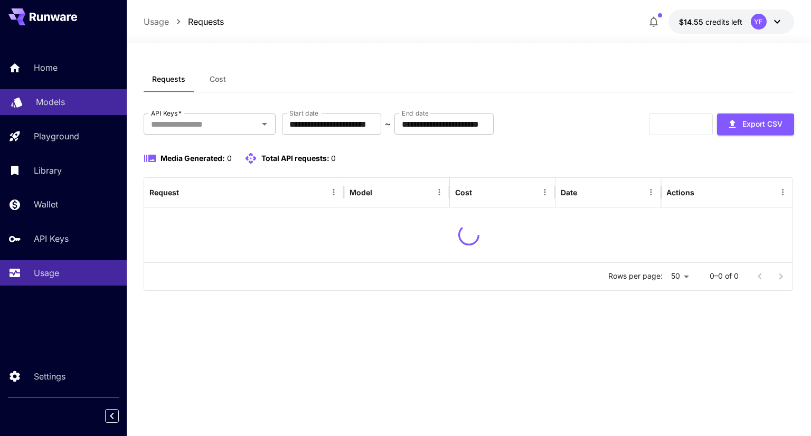
click at [61, 102] on p "Models" at bounding box center [50, 102] width 29 height 13
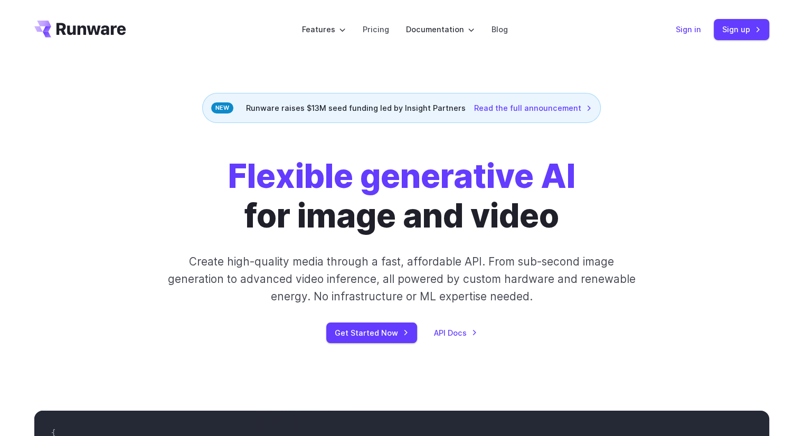
click at [698, 28] on link "Sign in" at bounding box center [687, 29] width 25 height 12
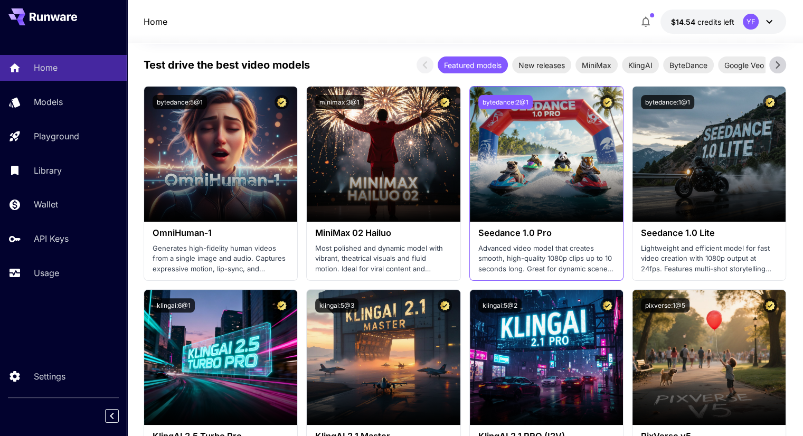
scroll to position [158, 0]
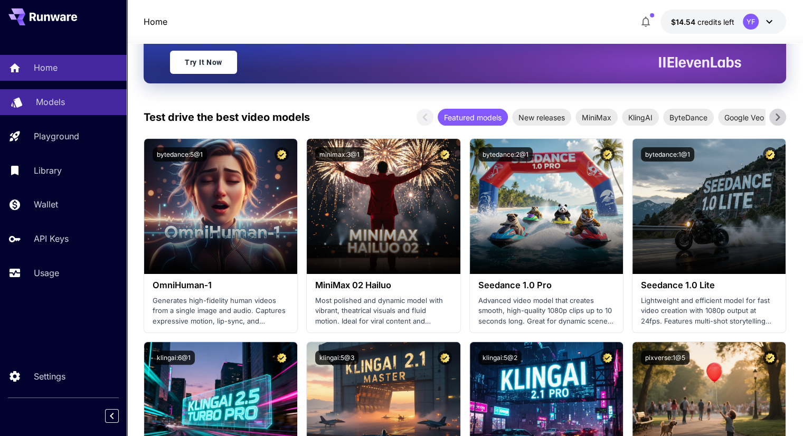
click at [58, 102] on p "Models" at bounding box center [50, 102] width 29 height 13
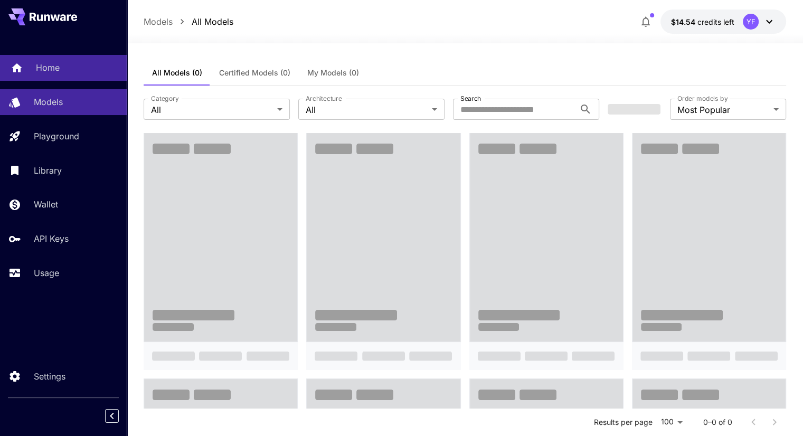
click at [47, 62] on p "Home" at bounding box center [48, 67] width 24 height 13
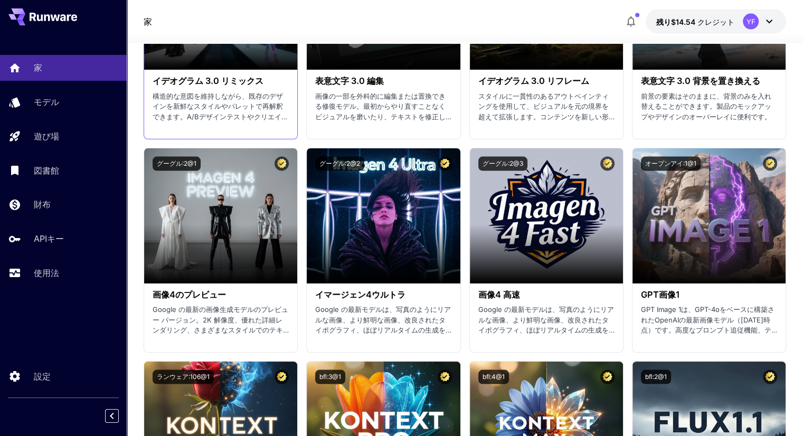
scroll to position [2058, 0]
